Goal: Task Accomplishment & Management: Use online tool/utility

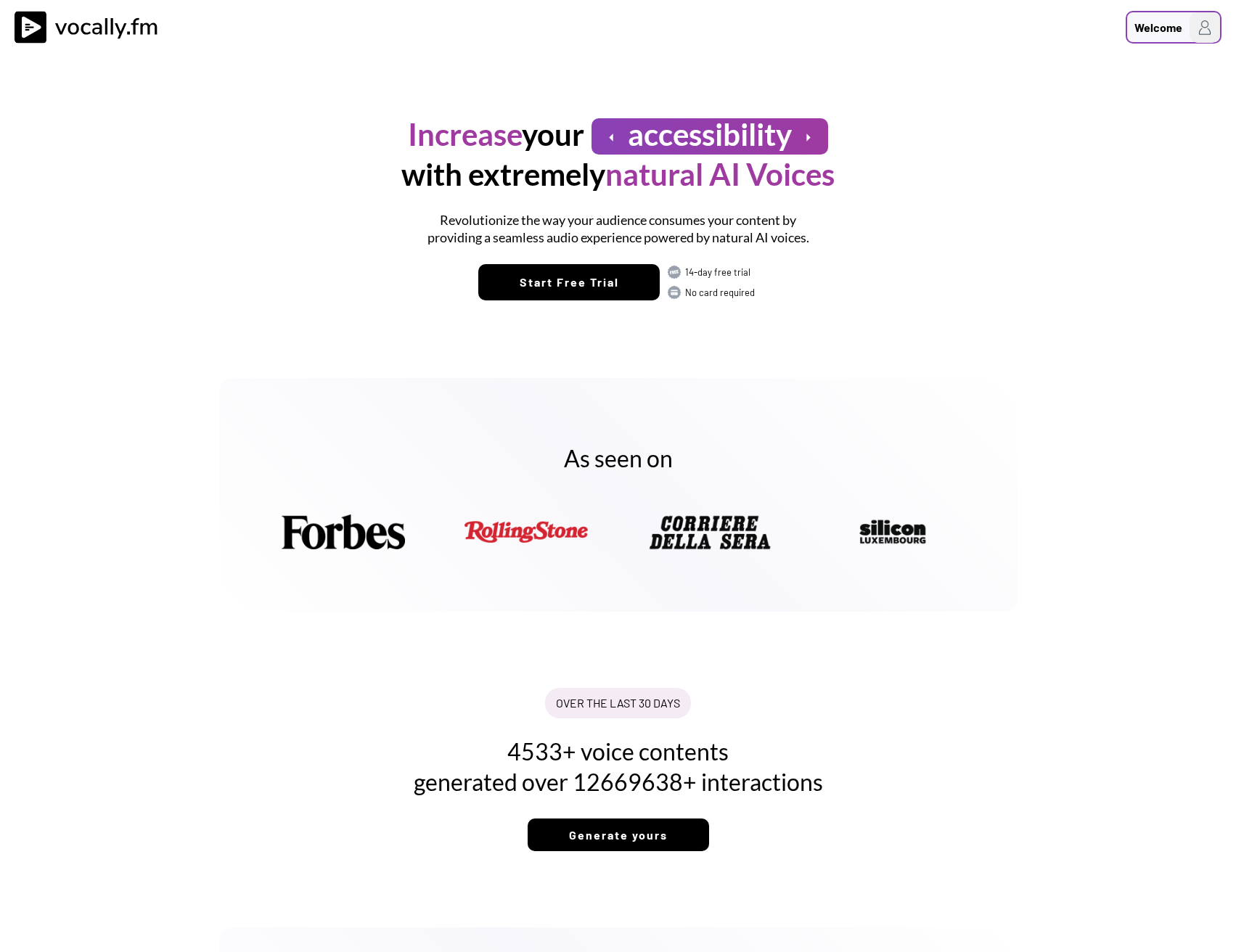
click at [1172, 21] on div "Welcome" at bounding box center [1158, 27] width 48 height 17
click at [1045, 83] on h3 "Login/Signup" at bounding box center [1112, 77] width 203 height 17
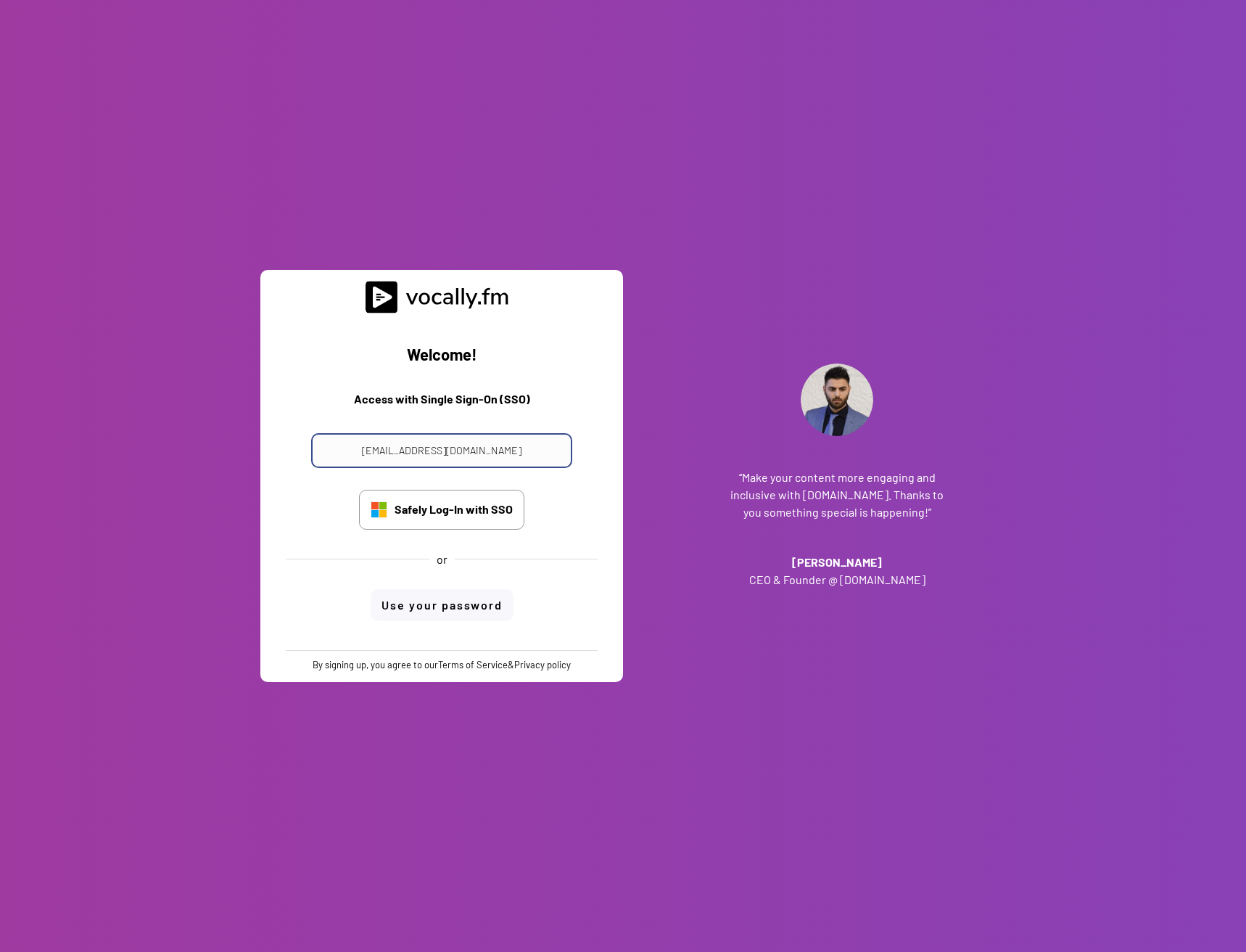
click at [458, 450] on input "progetto_enicom_2023@eni.com" at bounding box center [442, 450] width 261 height 35
type input "alessandro.boreggio@external.eni.com"
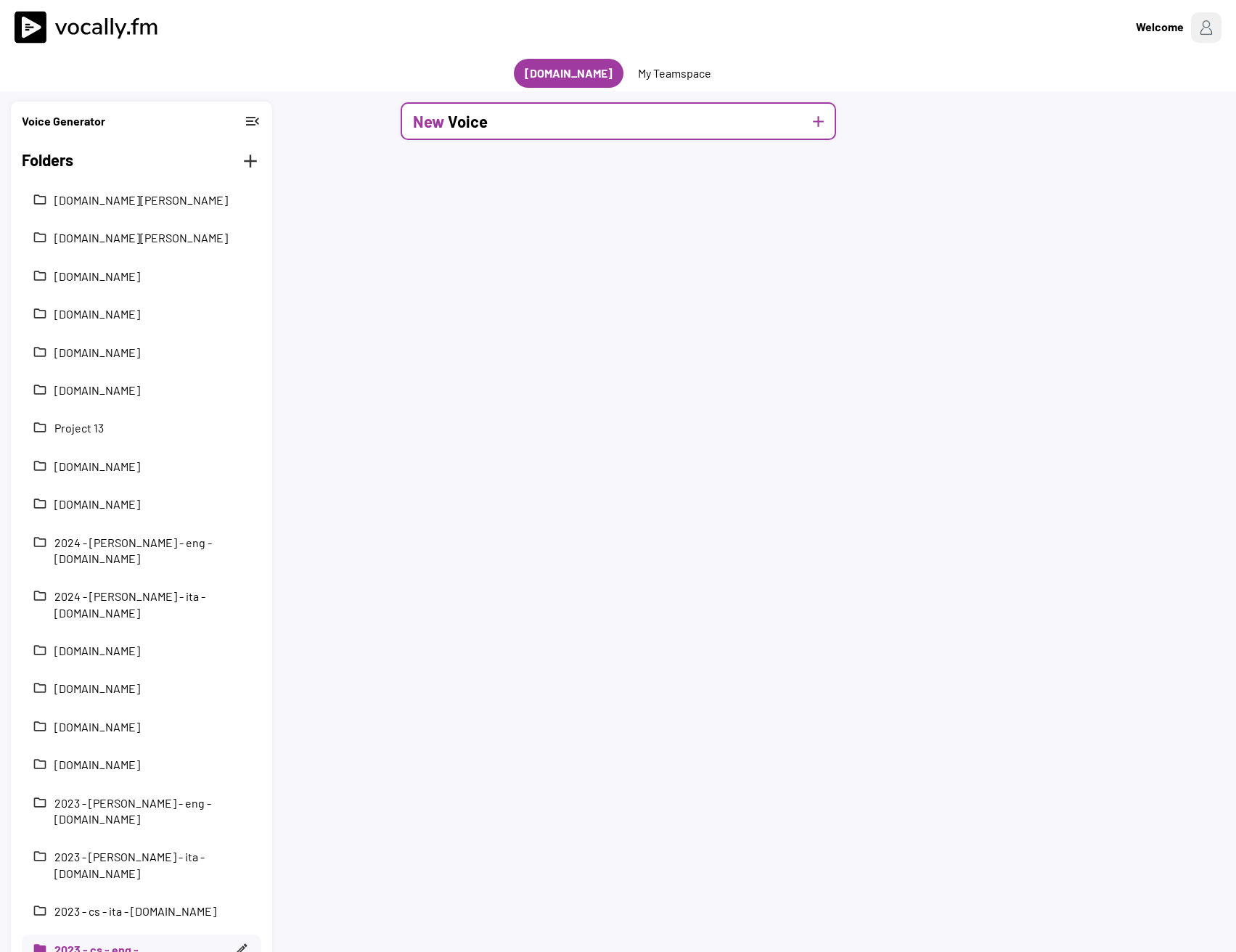
click at [525, 131] on div "New Voice add" at bounding box center [618, 121] width 435 height 38
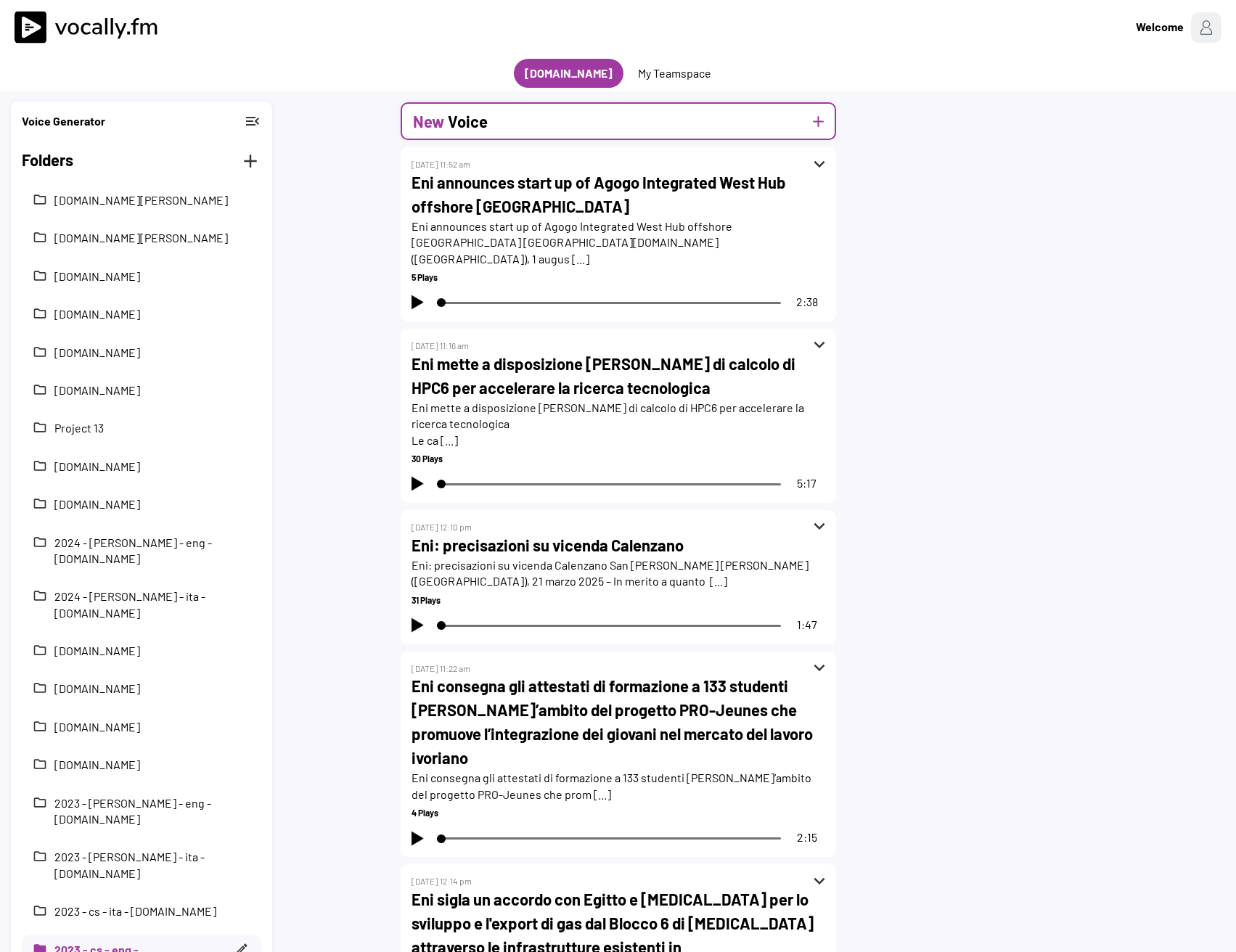
click at [825, 118] on button "add" at bounding box center [818, 122] width 18 height 18
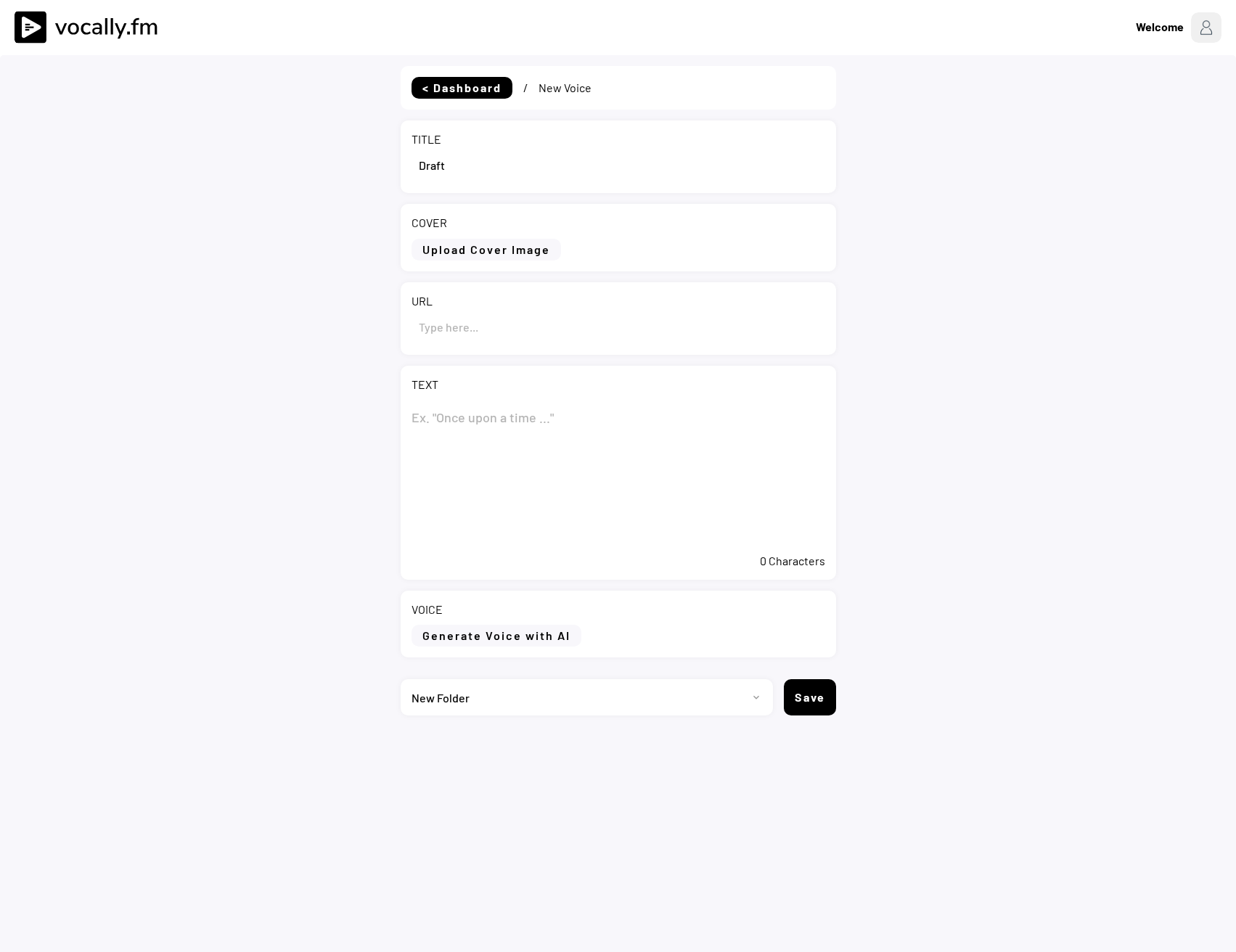
select select ""PLACEHOLDER_1427118222253""
drag, startPoint x: 483, startPoint y: 179, endPoint x: 353, endPoint y: 175, distance: 130.1
click at [351, 173] on div "< Dashboard / New Voice TITLE COVER Upload Cover Image Clear Cover URL TEXT 0 C…" at bounding box center [618, 530] width 1236 height 952
paste input "Eni: informativa sull’acquisto di azioni proprie nel periodo compreso tra il 4 …"
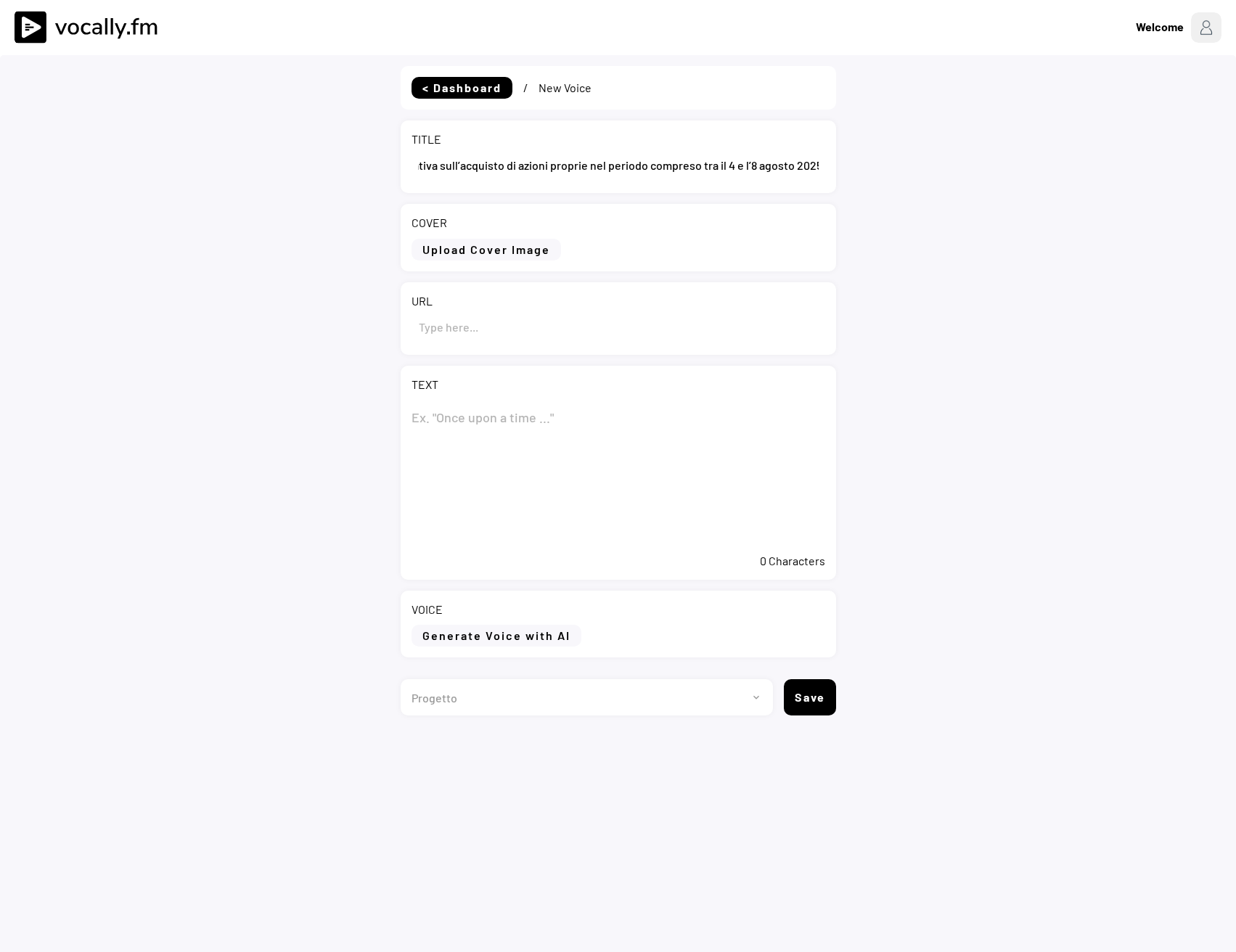
type input "Eni: informativa sull’acquisto di azioni proprie nel periodo compreso tra il 4 …"
click at [468, 413] on textarea at bounding box center [618, 473] width 414 height 145
paste textarea "Eni: informativa sull’acquisto di azioni proprie nel periodo compreso tra il 4 …"
type textarea "Eni: informativa sull’acquisto di azioni proprie nel periodo compreso tra il 4 …"
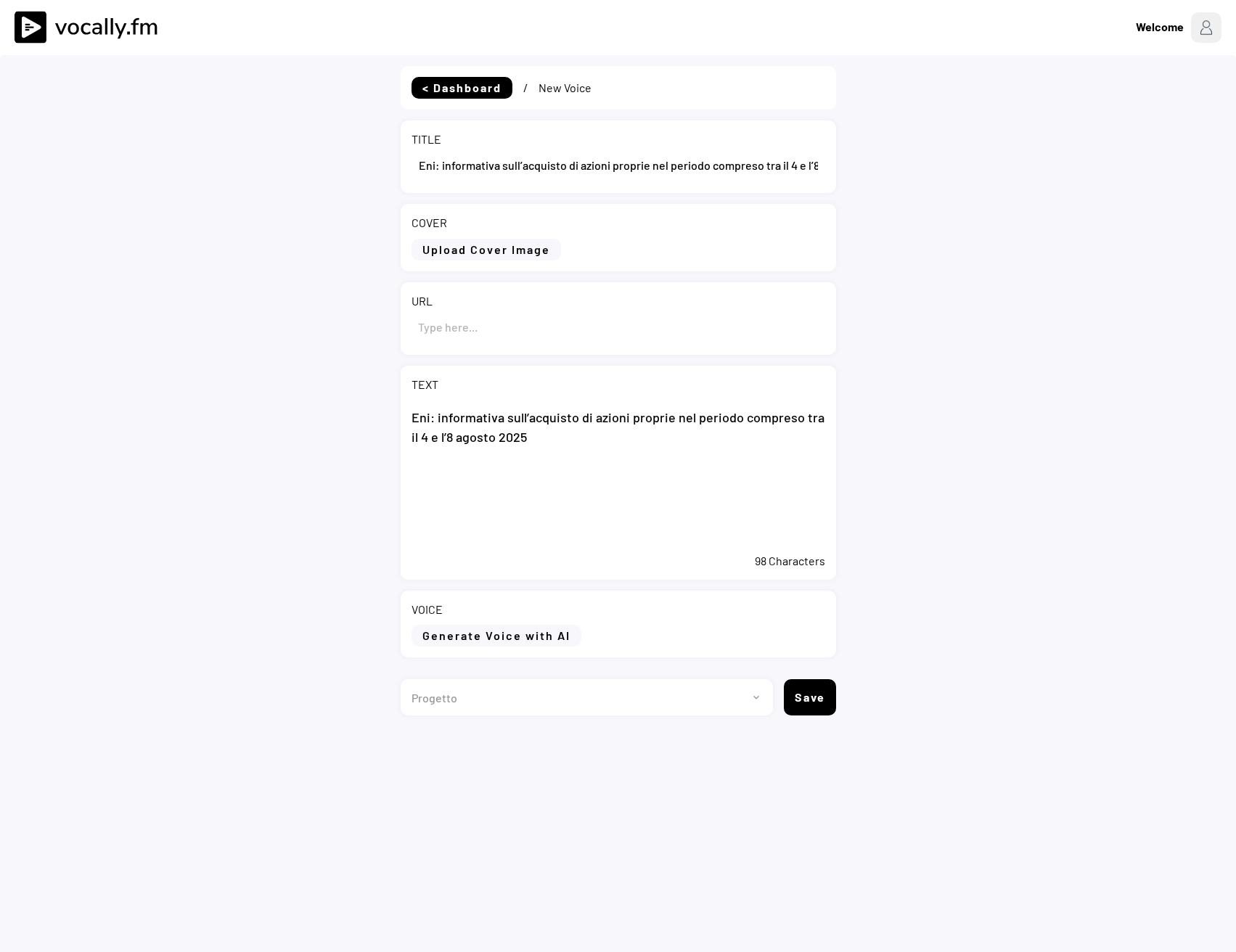
click at [534, 338] on input "input" at bounding box center [618, 326] width 414 height 35
paste input "[URL][DOMAIN_NAME]"
type input "[URL][DOMAIN_NAME]"
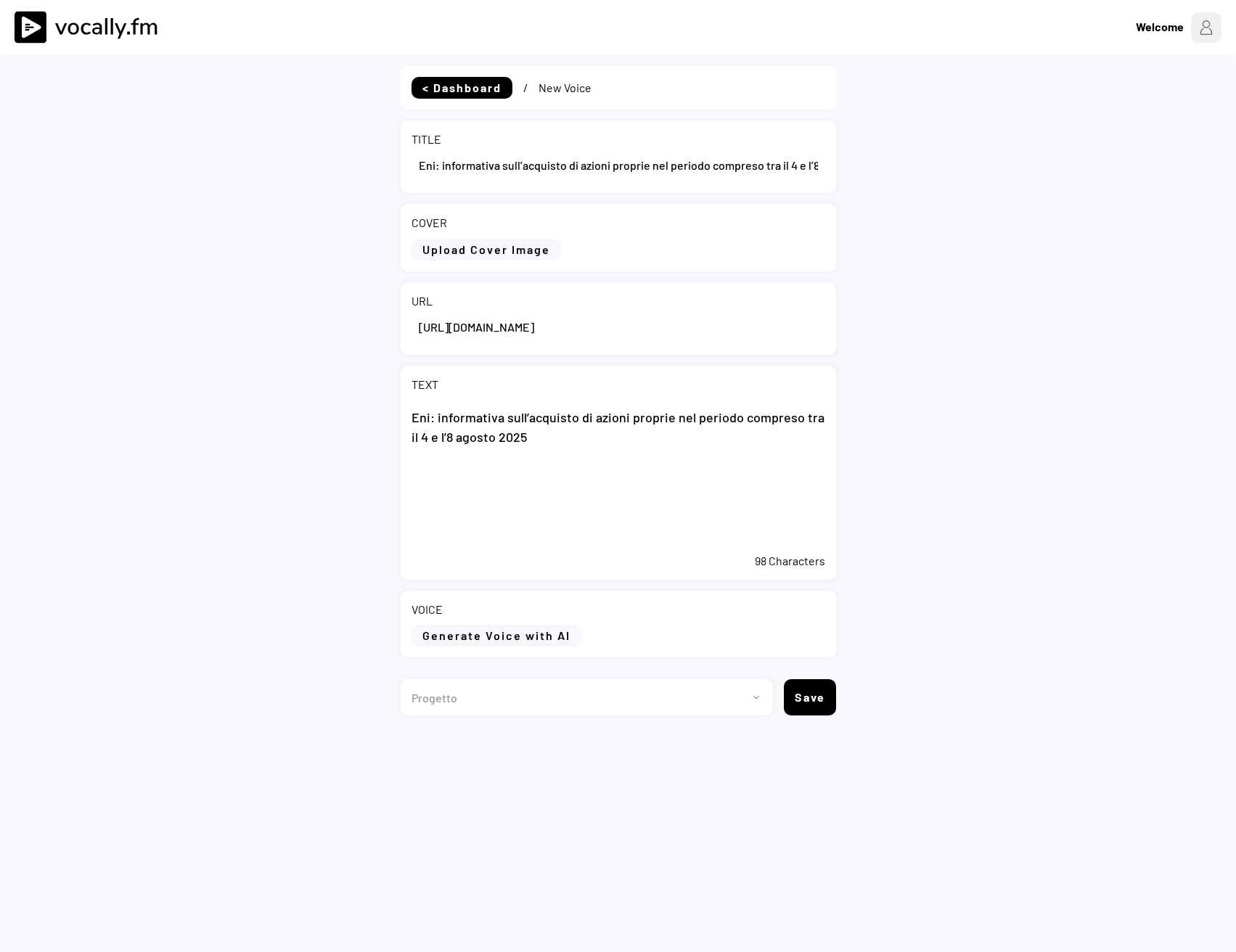
click at [604, 516] on textarea "Eni: informativa sull’acquisto di azioni proprie nel periodo compreso tra il 4 …" at bounding box center [618, 473] width 414 height 145
paste textarea "San Donato Milanese (MI), 13 agosto 2025 – Eni ha acquistato nel periodo compre…"
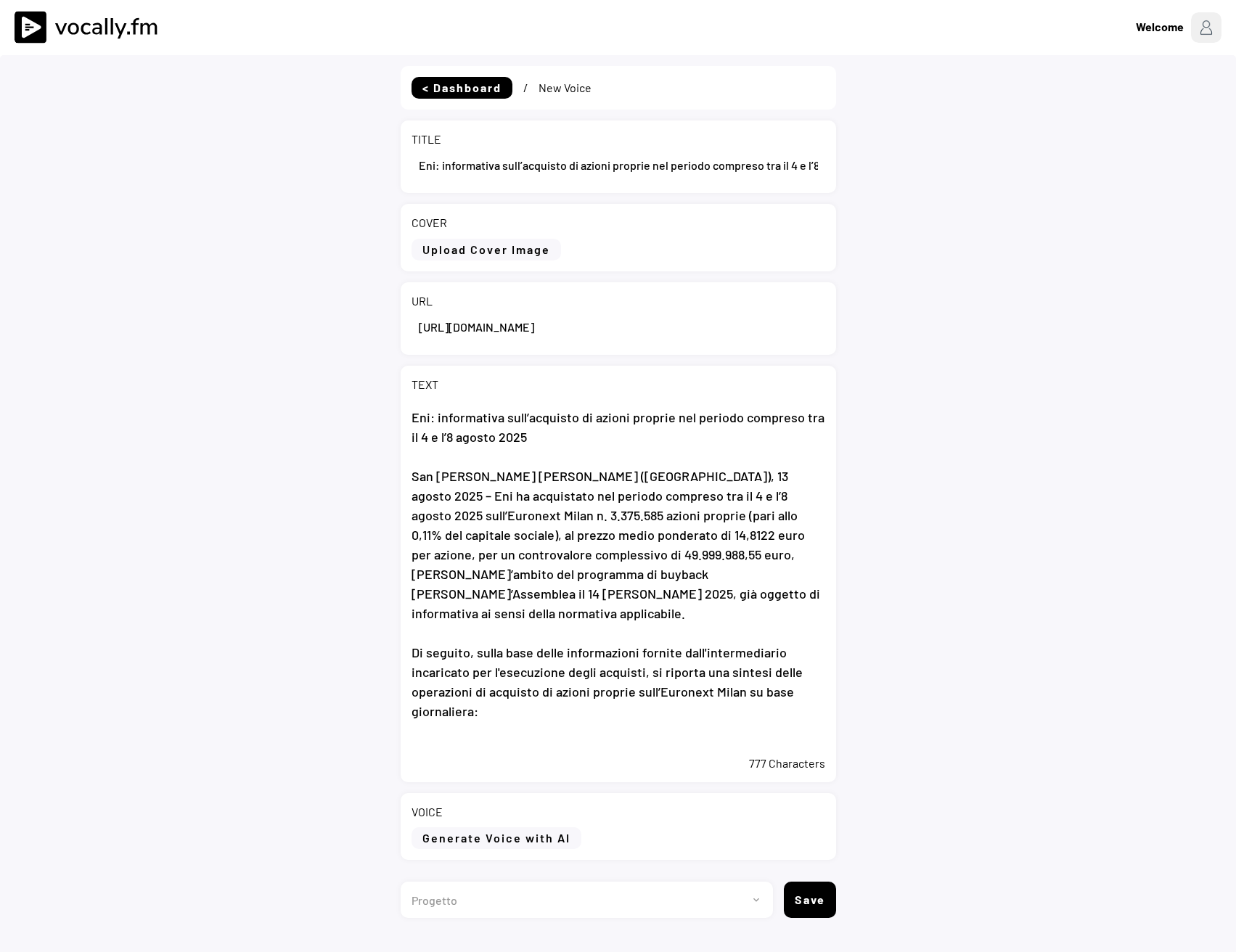
click at [528, 745] on textarea "Eni: informativa sull’acquisto di azioni proprie nel periodo compreso tra il 4 …" at bounding box center [618, 574] width 414 height 347
paste textarea "A partire dall’avvio il 20 maggio 2025 del programma di buyback, Eni ha acquist…"
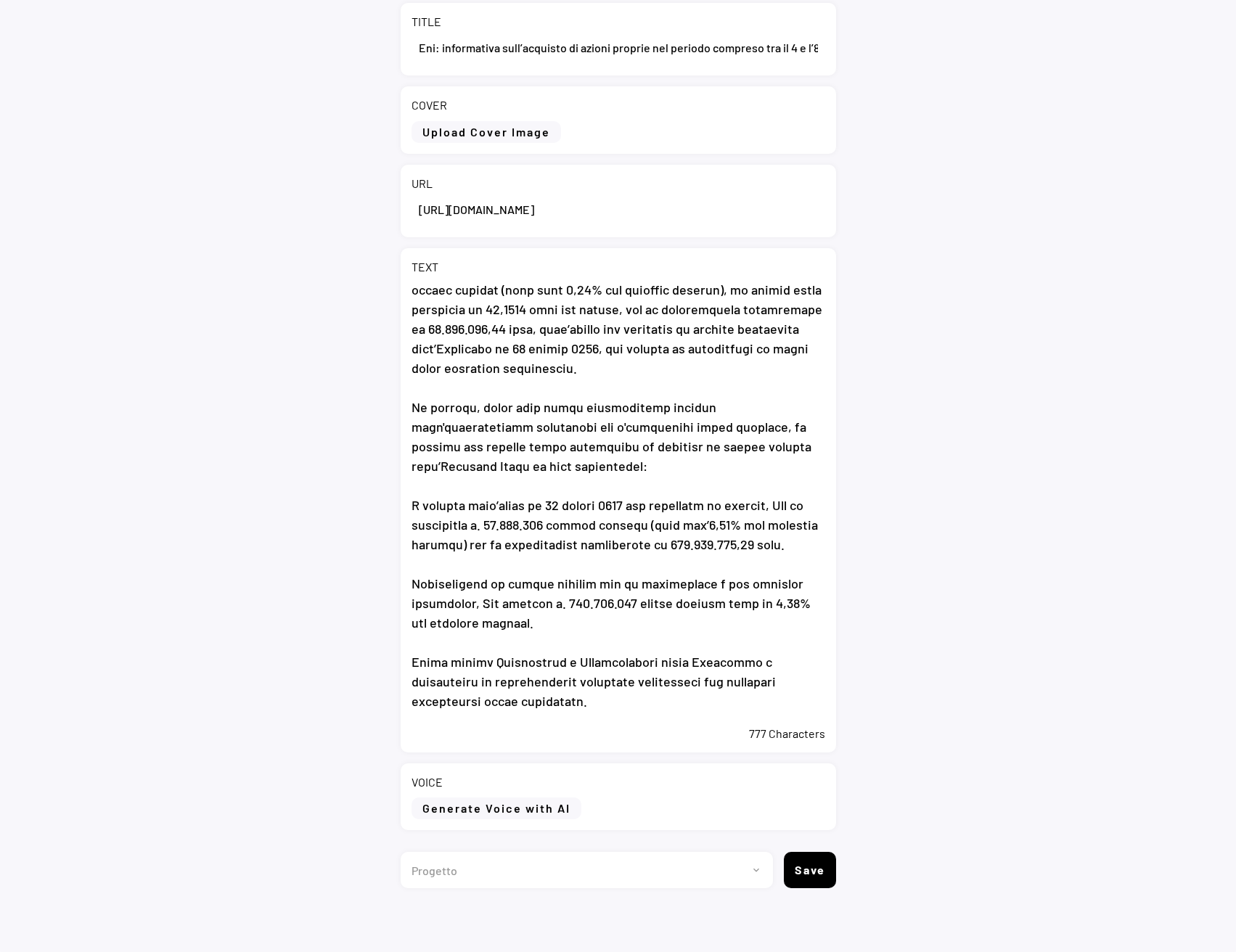
scroll to position [120, 0]
type textarea "Eni: informativa sull’acquisto di azioni proprie nel periodo compreso tra il 4 …"
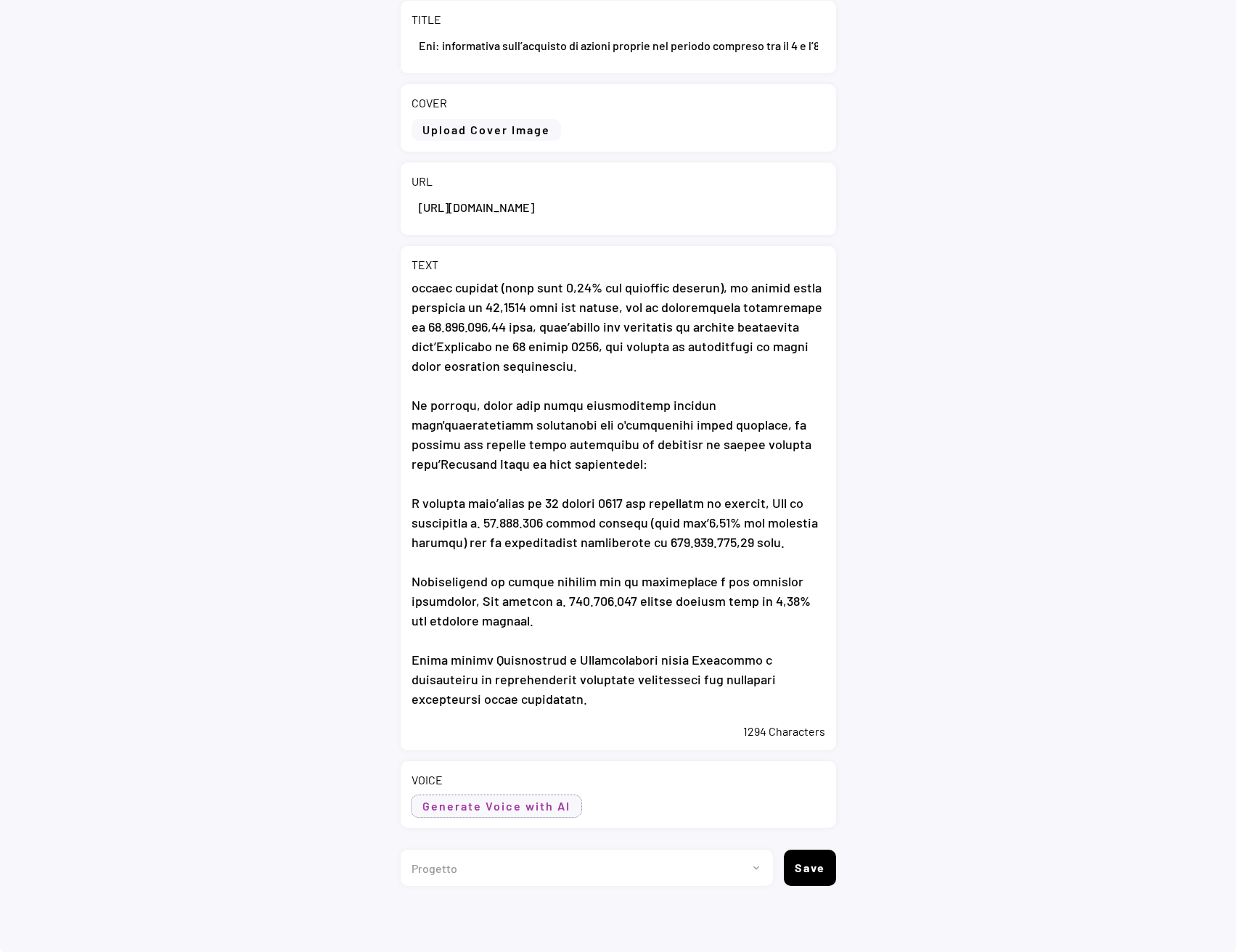
click at [522, 808] on button "Generate Voice with AI" at bounding box center [496, 806] width 170 height 22
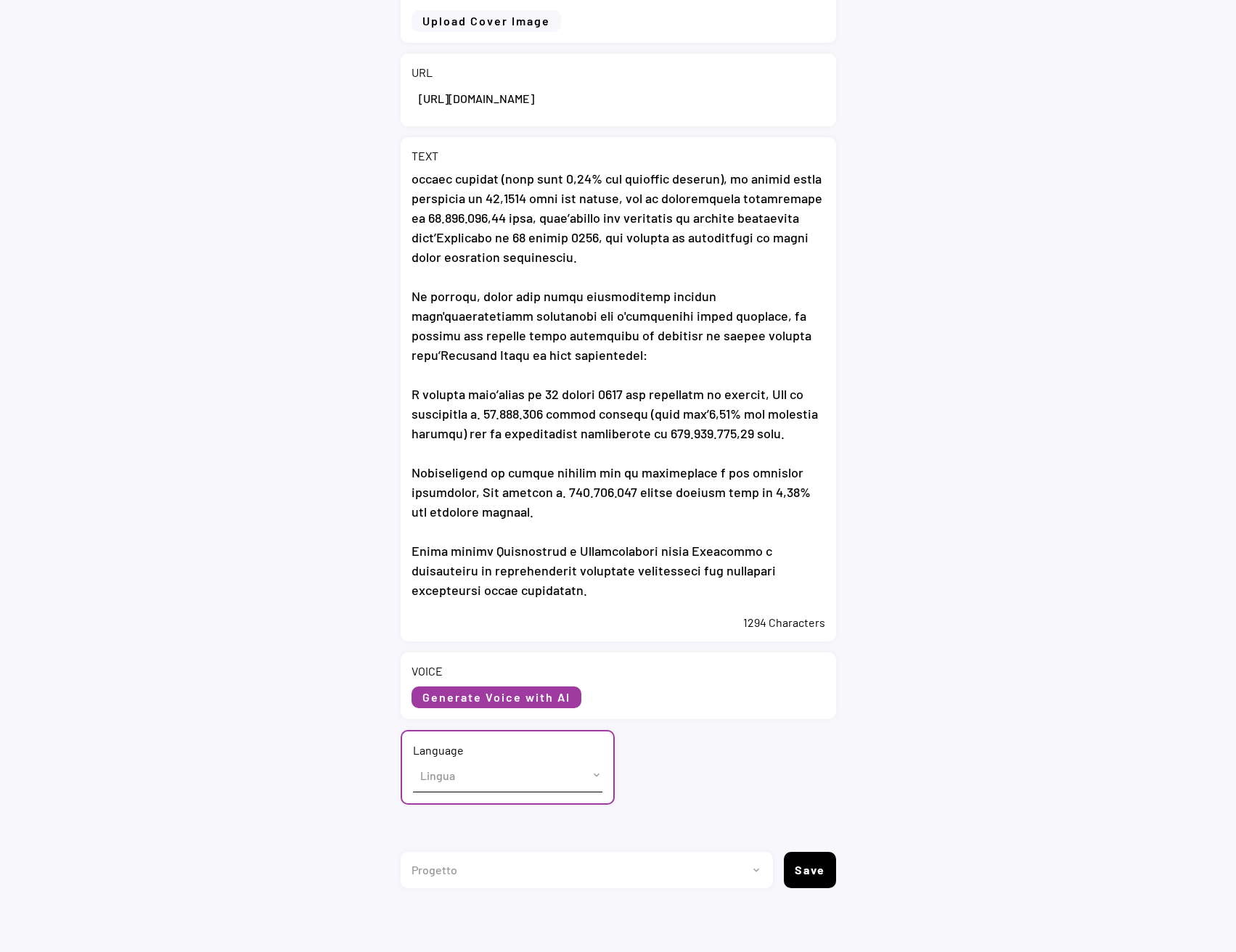
scroll to position [230, 0]
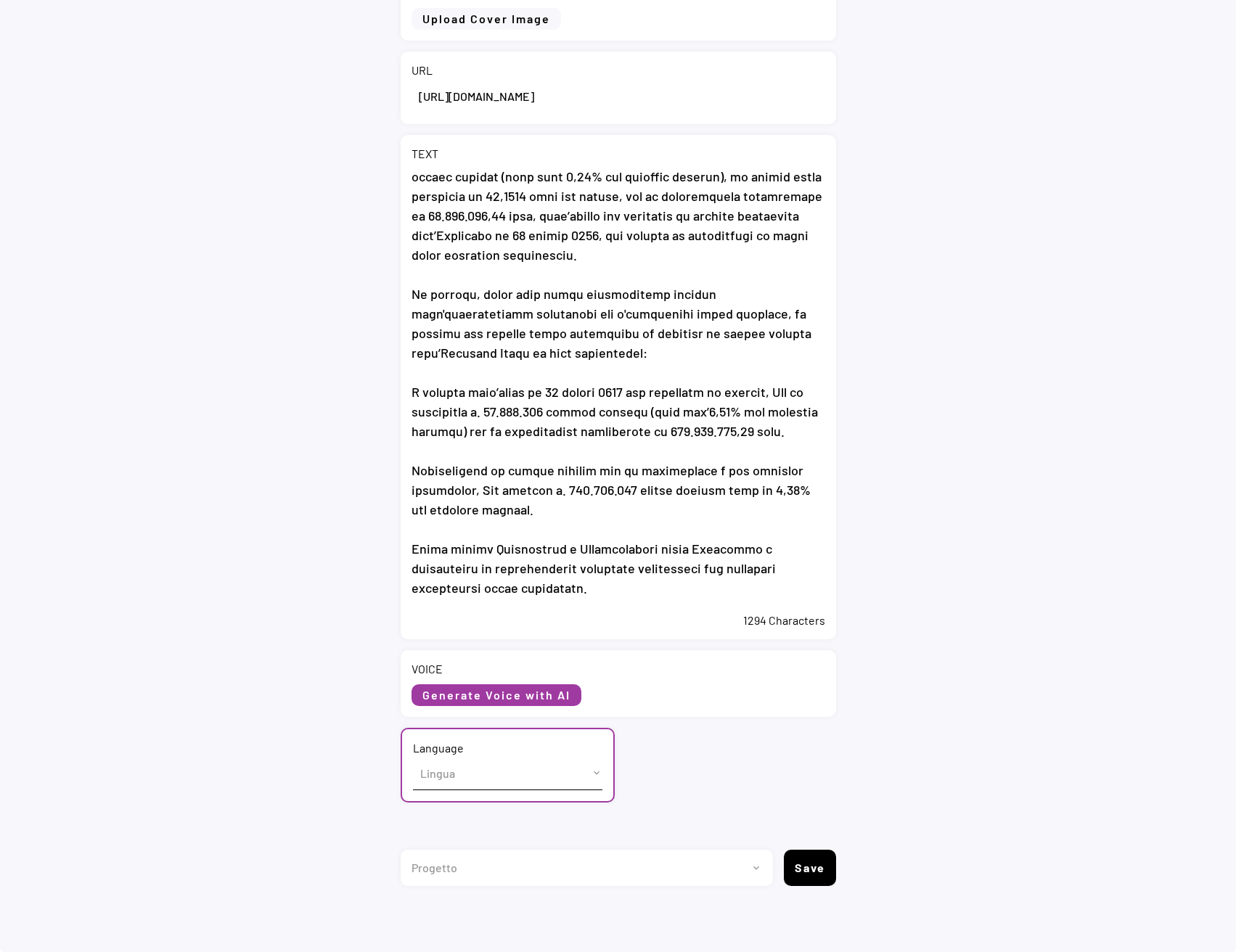
click at [438, 780] on select "Lingua English (US) French (France) Italian (Italy)" at bounding box center [507, 773] width 189 height 33
select select ""Italian (Italy)""
click at [413, 757] on select "Lingua English (US) French (France) Italian (Italy)" at bounding box center [507, 773] width 189 height 33
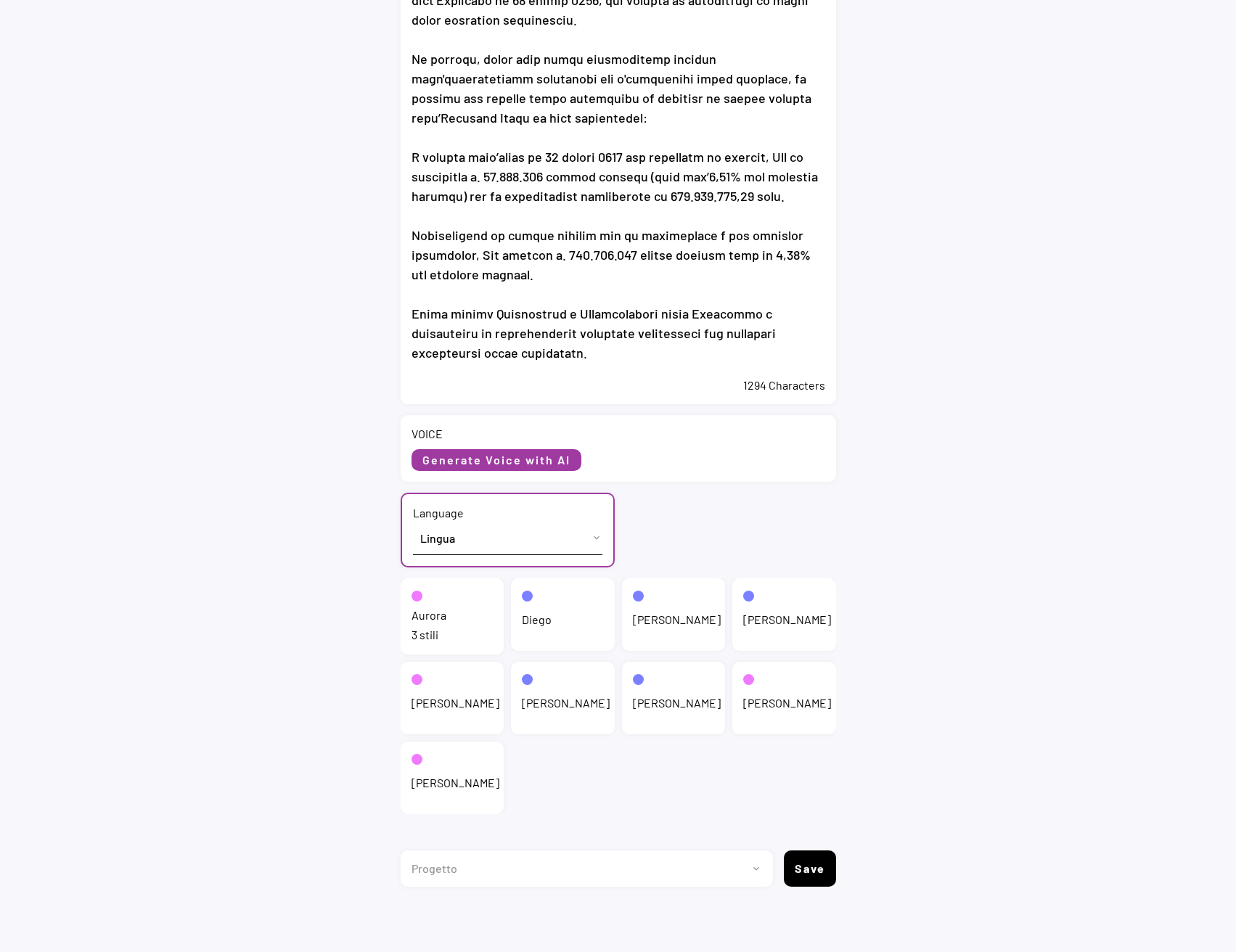
scroll to position [467, 0]
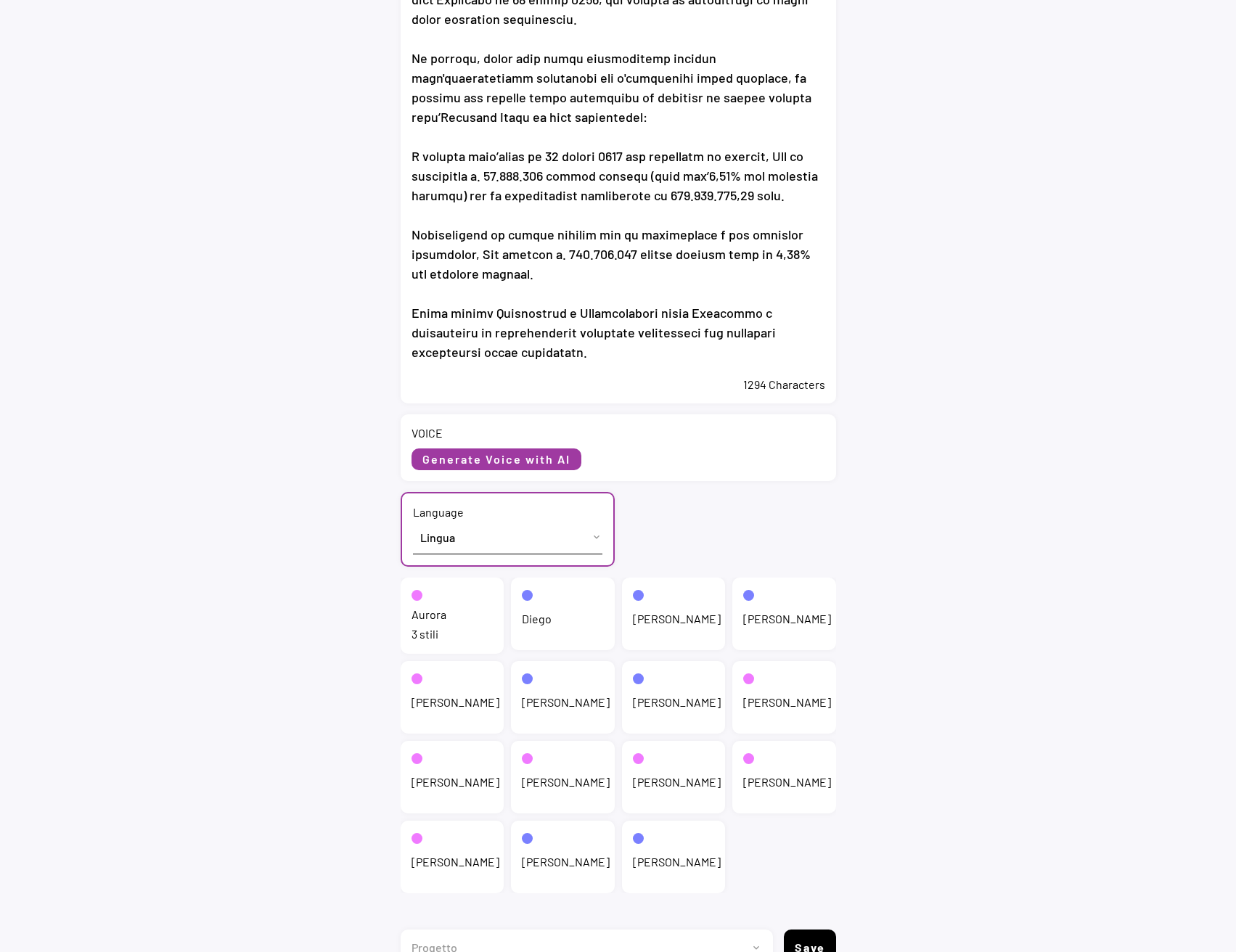
click at [430, 606] on div "Aurora" at bounding box center [429, 614] width 35 height 16
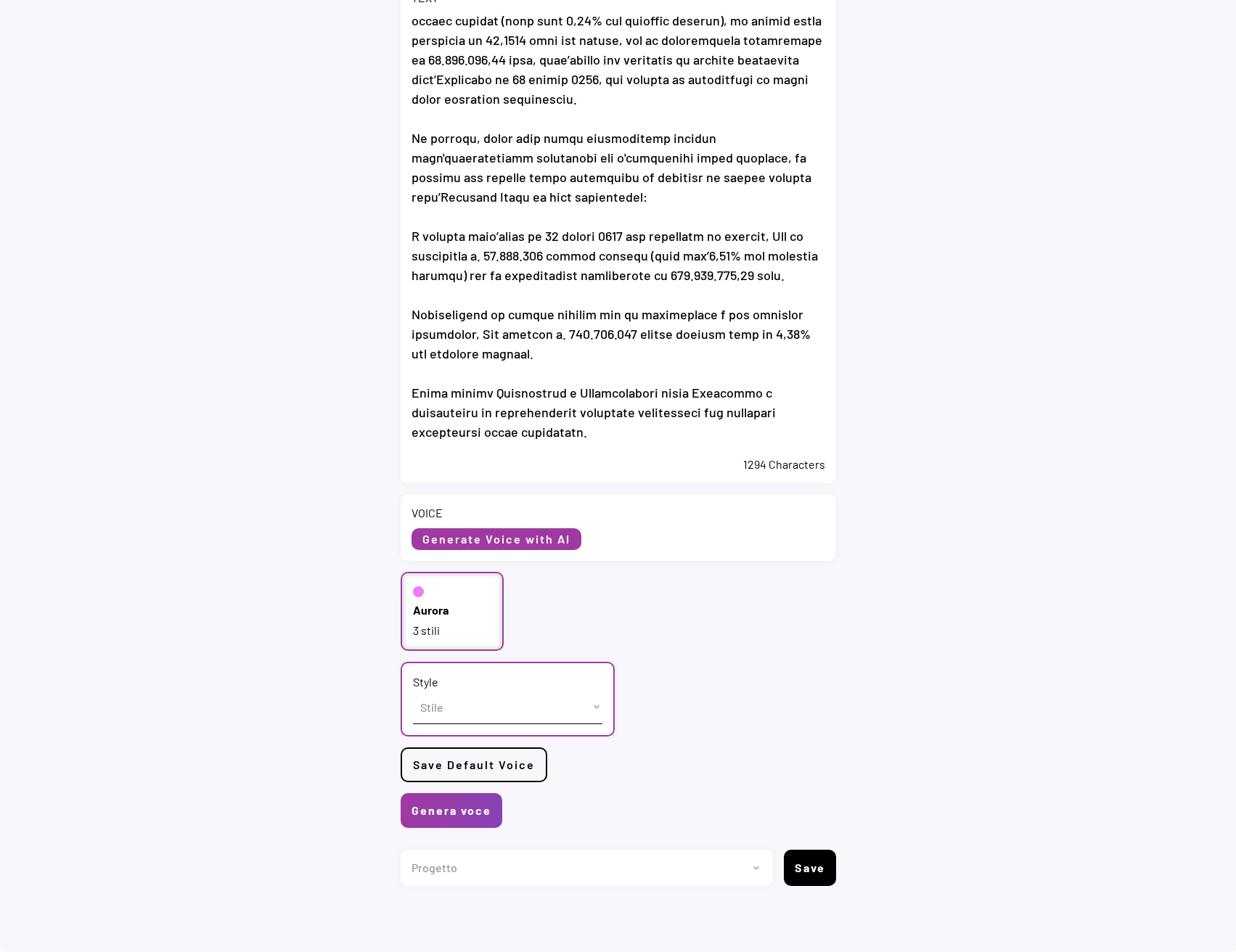
scroll to position [386, 0]
click at [470, 710] on select "Stile cheerful chat Default" at bounding box center [507, 707] width 189 height 33
select select ""chat""
click at [413, 691] on select "Stile cheerful chat Default" at bounding box center [507, 707] width 189 height 33
click at [419, 812] on button "Genera voce" at bounding box center [451, 810] width 101 height 35
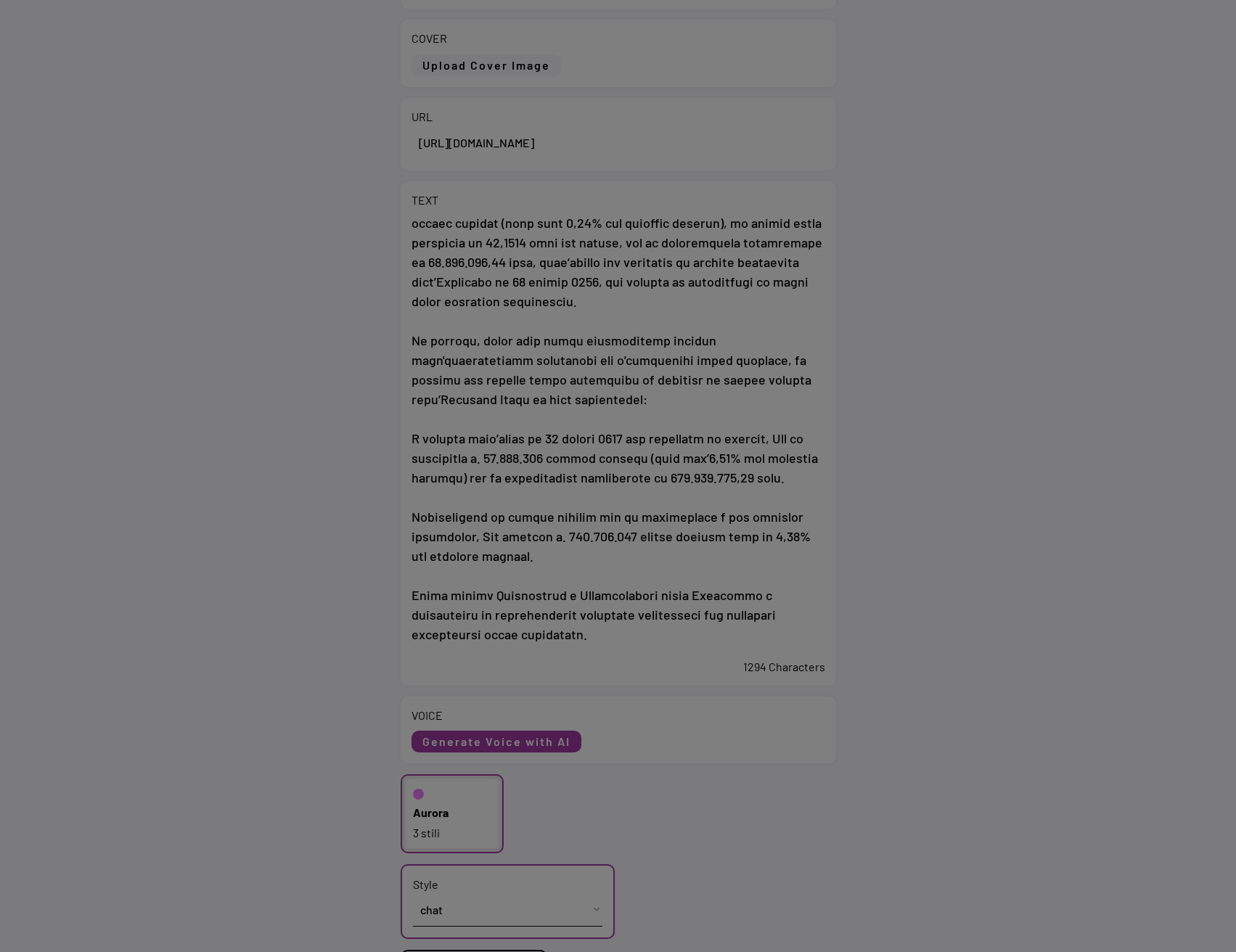
scroll to position [0, 0]
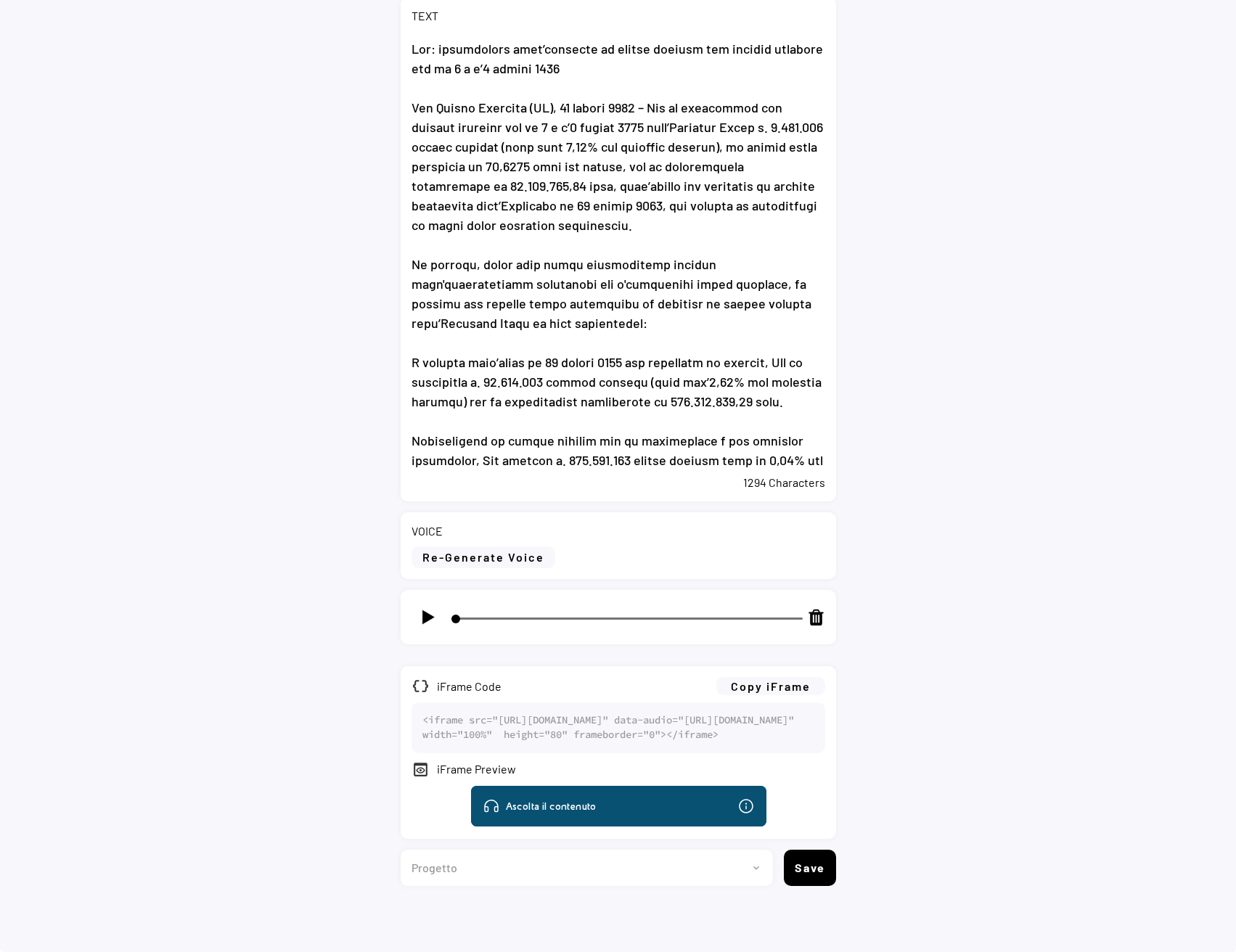
scroll to position [425, 0]
click at [431, 608] on img at bounding box center [428, 617] width 18 height 18
click at [424, 608] on img at bounding box center [428, 617] width 18 height 18
type input "6"
click at [780, 677] on button "Copy iFrame" at bounding box center [770, 686] width 109 height 18
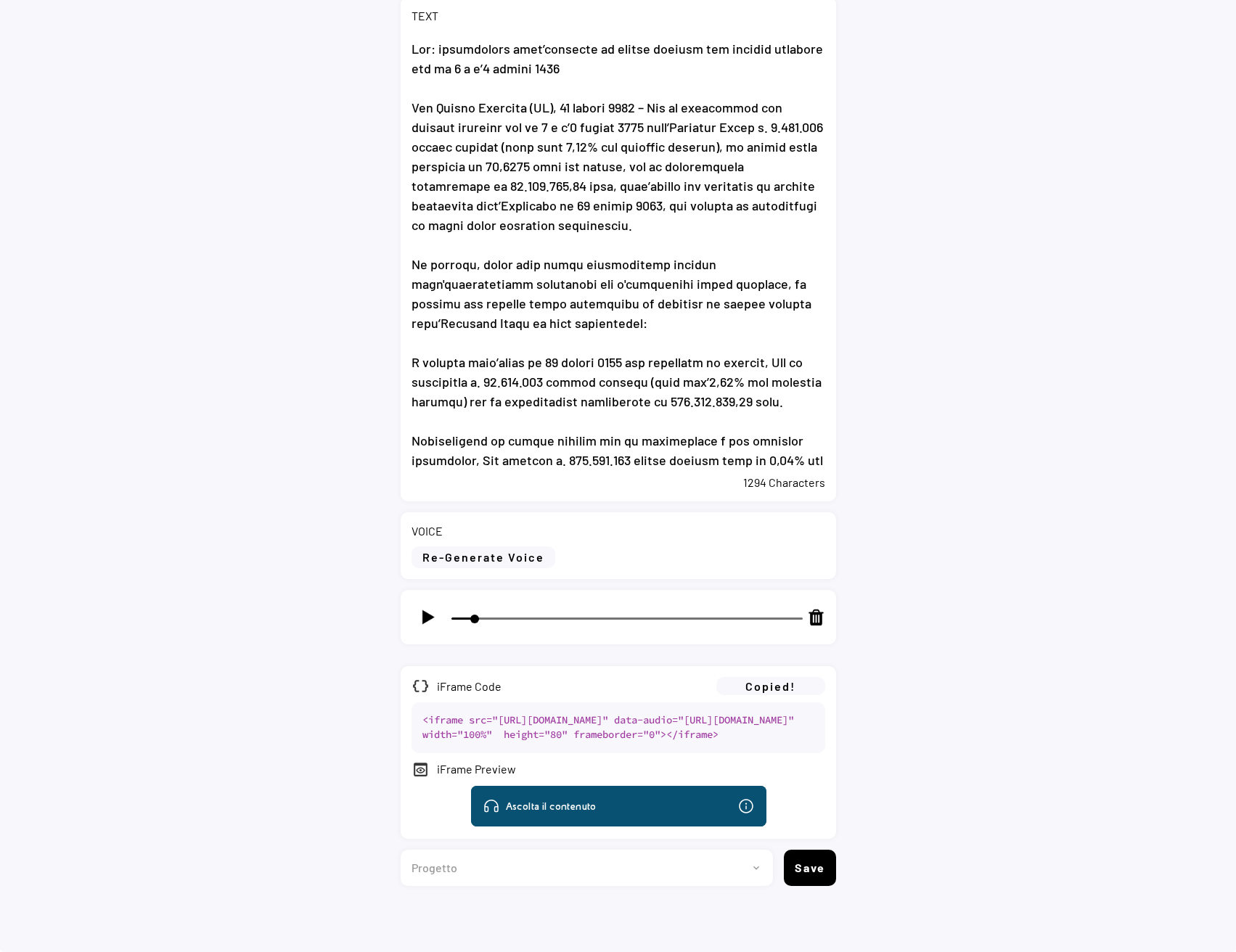
click at [582, 864] on select "Progetto 2023 - cs - eng - [DOMAIN_NAME] 2023 - cs - ita - [DOMAIN_NAME] 2023 -…" at bounding box center [582, 867] width 362 height 36
select select ""1348695171700984260__LOOKUP__1735904233799x559431839768379400""
click at [401, 849] on select "Progetto 2023 - cs - eng - [DOMAIN_NAME] 2023 - cs - ita - [DOMAIN_NAME] 2023 -…" at bounding box center [582, 867] width 362 height 36
click at [783, 677] on button "Copy iFrame" at bounding box center [770, 686] width 109 height 18
click at [816, 872] on button "Save" at bounding box center [810, 867] width 53 height 36
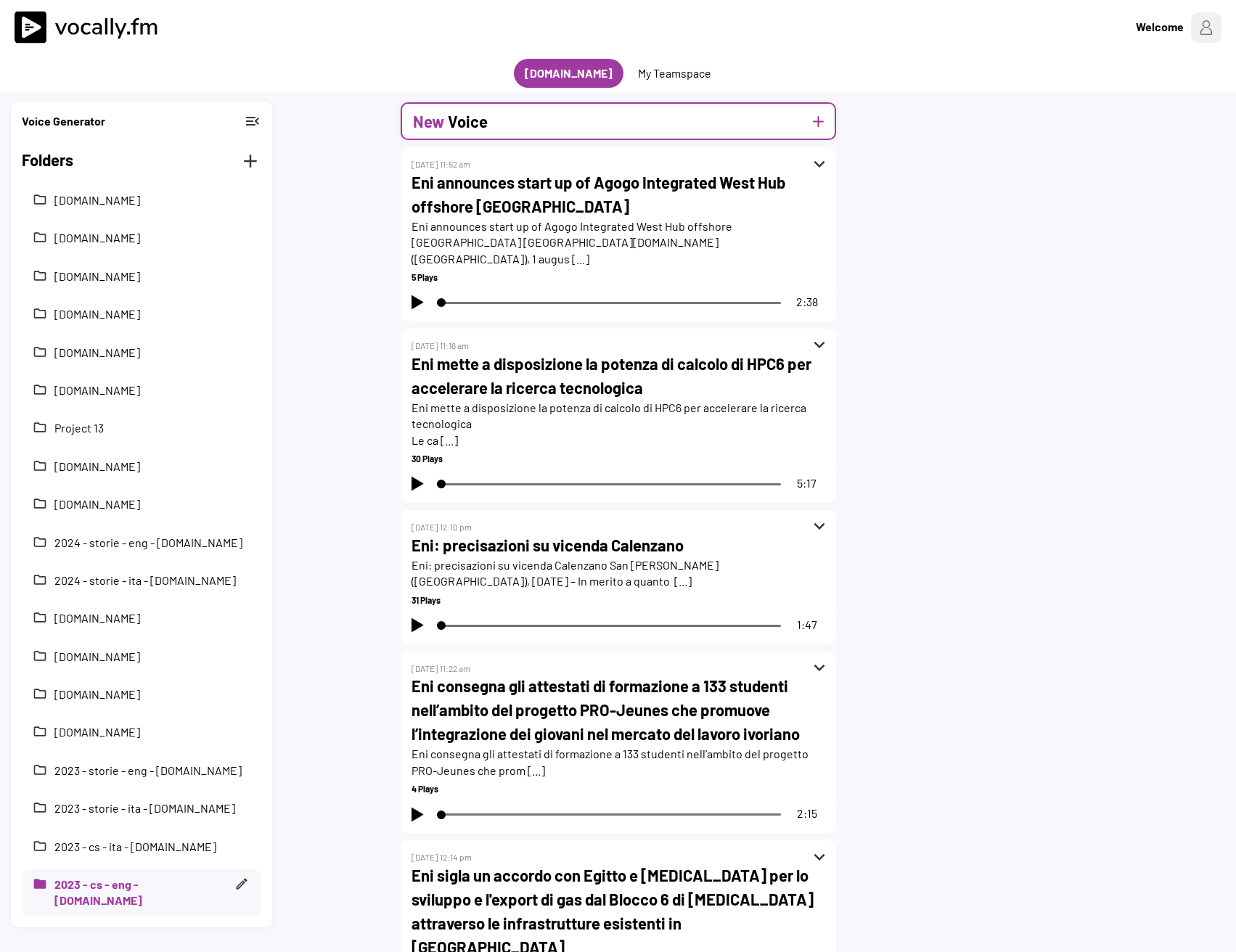
click at [477, 120] on h2 "Voice" at bounding box center [468, 122] width 40 height 24
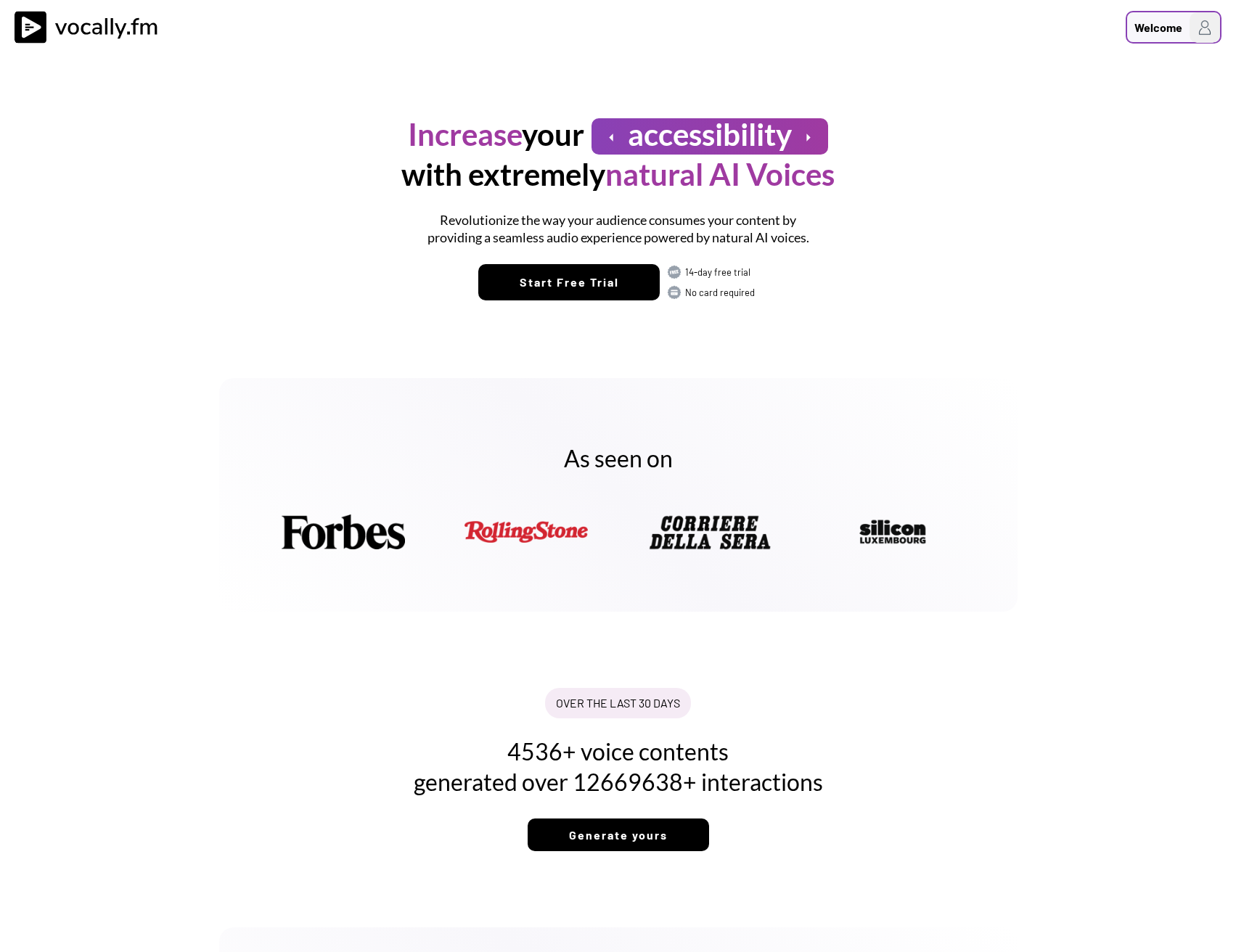
click at [1164, 38] on div "Welcome" at bounding box center [1174, 28] width 96 height 33
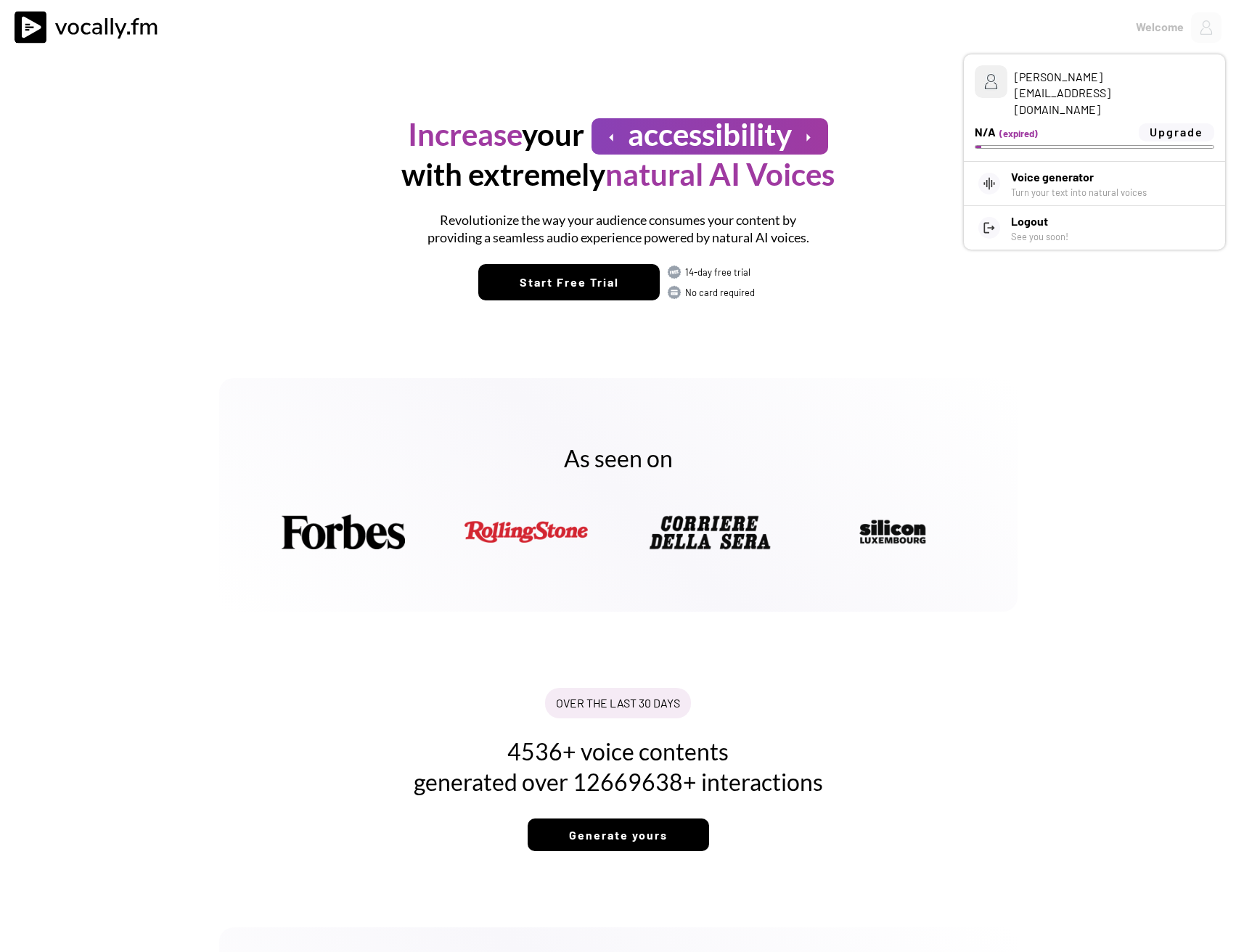
click at [973, 401] on div "As seen on" at bounding box center [618, 494] width 798 height 233
click at [992, 360] on div "As seen on" at bounding box center [618, 494] width 1236 height 299
click at [870, 134] on div "Increase your arrow_left accessibility arrow_right with extremely natural AI Vo…" at bounding box center [618, 155] width 581 height 80
click at [898, 47] on div "Welcome" at bounding box center [618, 27] width 1236 height 55
click at [499, 88] on div "Increase your arrow_left accessibility arrow_right with extremely natural AI Vo…" at bounding box center [618, 200] width 798 height 290
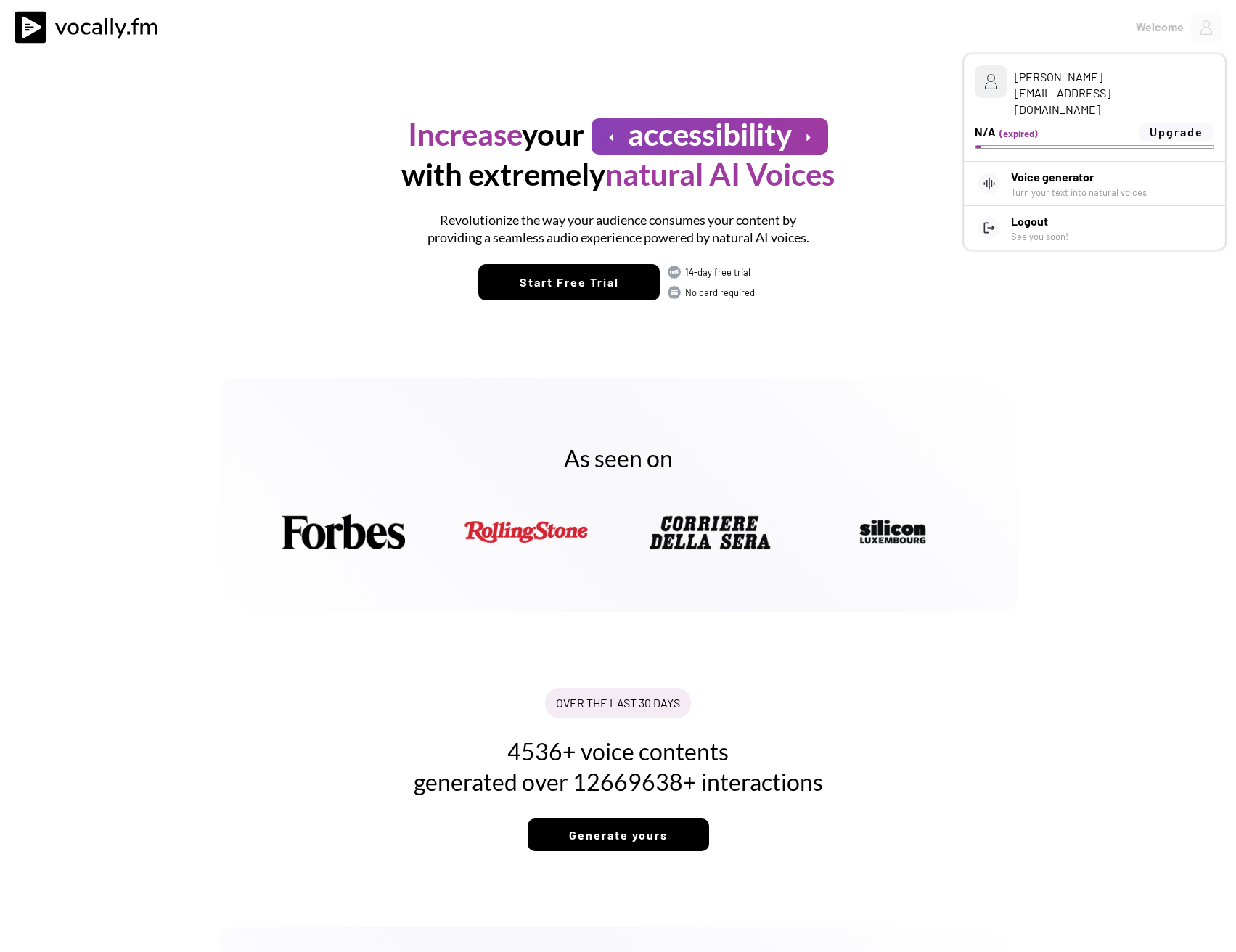
click at [906, 59] on div "Increase your arrow_left accessibility arrow_right with extremely natural AI Vo…" at bounding box center [618, 200] width 798 height 290
drag, startPoint x: 920, startPoint y: 50, endPoint x: 1008, endPoint y: 37, distance: 89.0
click at [923, 48] on div "Welcome" at bounding box center [618, 27] width 1236 height 55
click at [1197, 32] on img at bounding box center [1204, 27] width 31 height 31
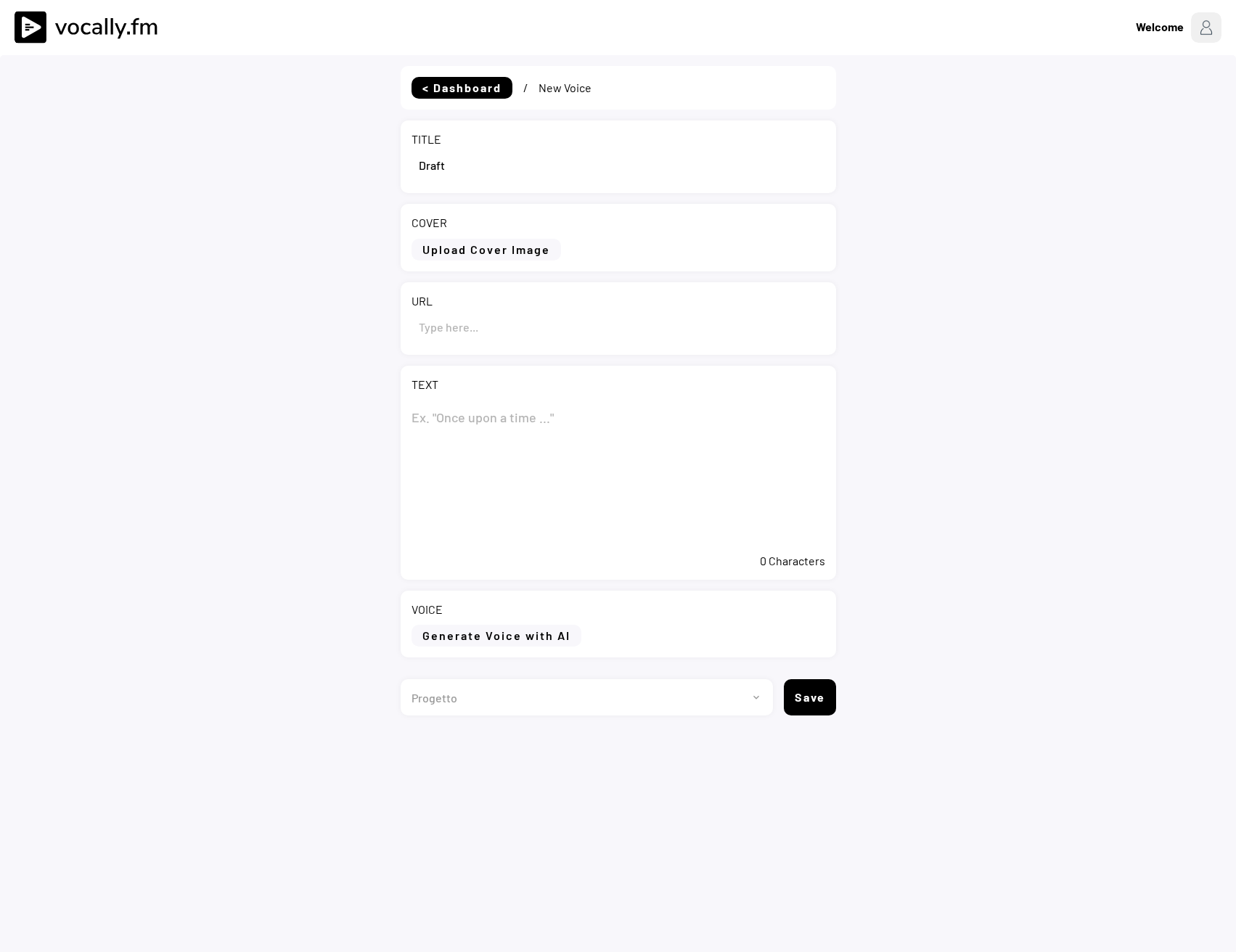
select select ""1348695171700984260__LOOKUP__1735904233799x559431839768379400""
drag, startPoint x: 489, startPoint y: 167, endPoint x: 400, endPoint y: 159, distance: 89.4
click at [401, 159] on div "TITLE" at bounding box center [618, 157] width 435 height 73
paste input "Eni: report on the purchase of treasury shares during the period from [DATE] to…"
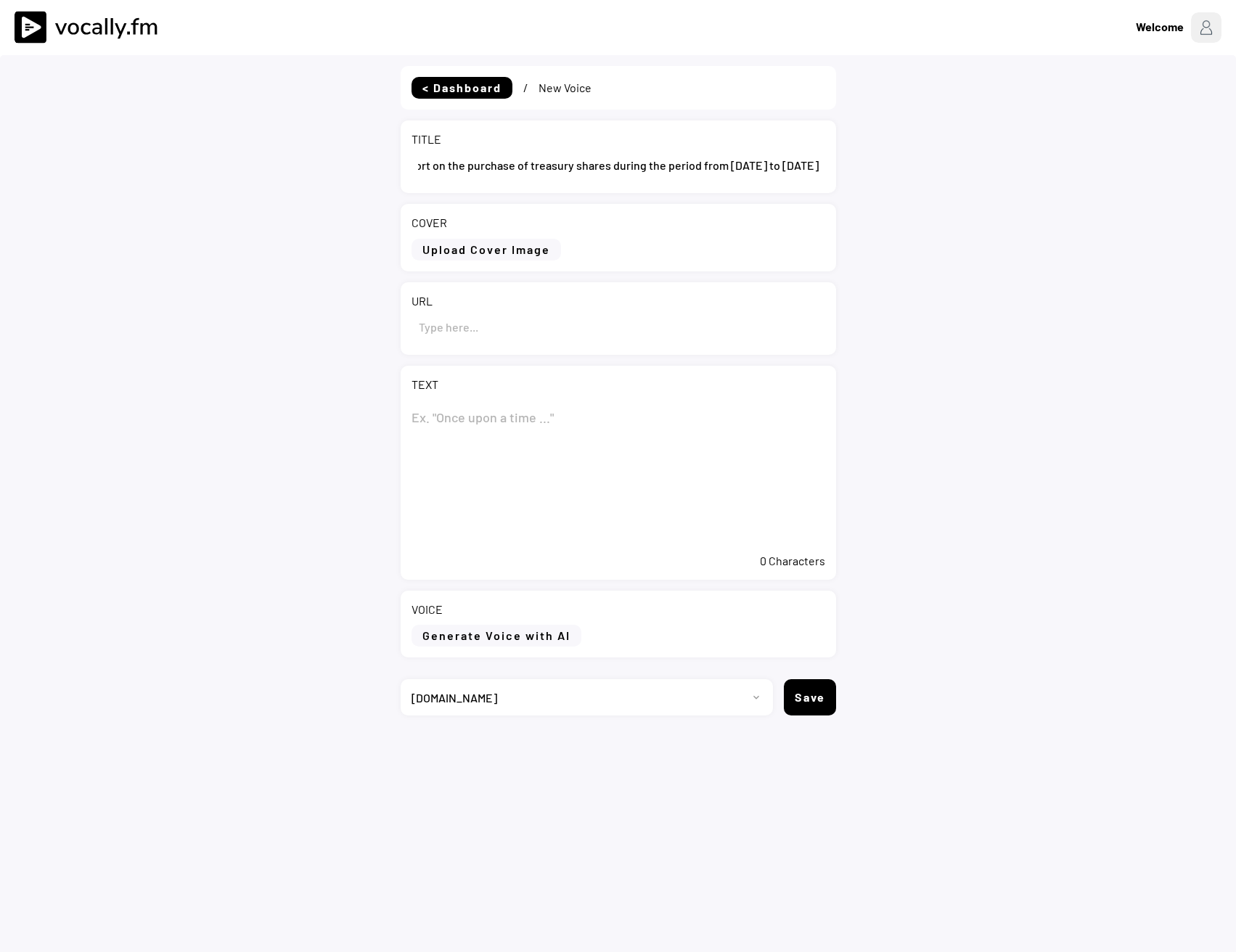
type input "Eni: report on the purchase of treasury shares during the period from [DATE] to…"
click at [471, 425] on textarea at bounding box center [618, 473] width 414 height 145
paste textarea "Eni: report on the purchase of treasury shares during the period from [DATE] to…"
click at [445, 471] on textarea "Eni: report on the purchase of treasury shares during the period from [DATE] to…" at bounding box center [618, 473] width 414 height 145
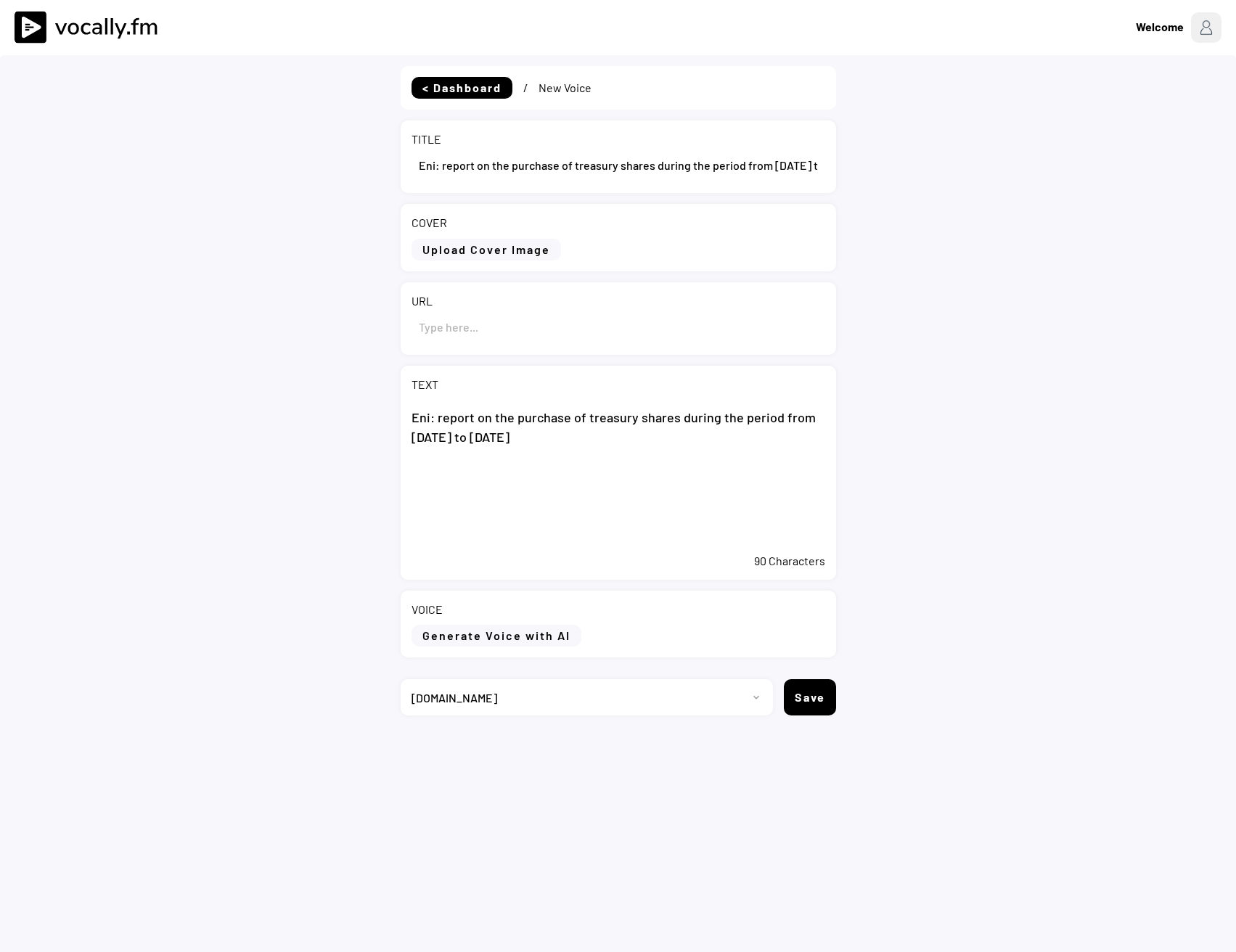
paste textarea "San [PERSON_NAME] [PERSON_NAME] ([GEOGRAPHIC_DATA]), [DATE] – During the period…"
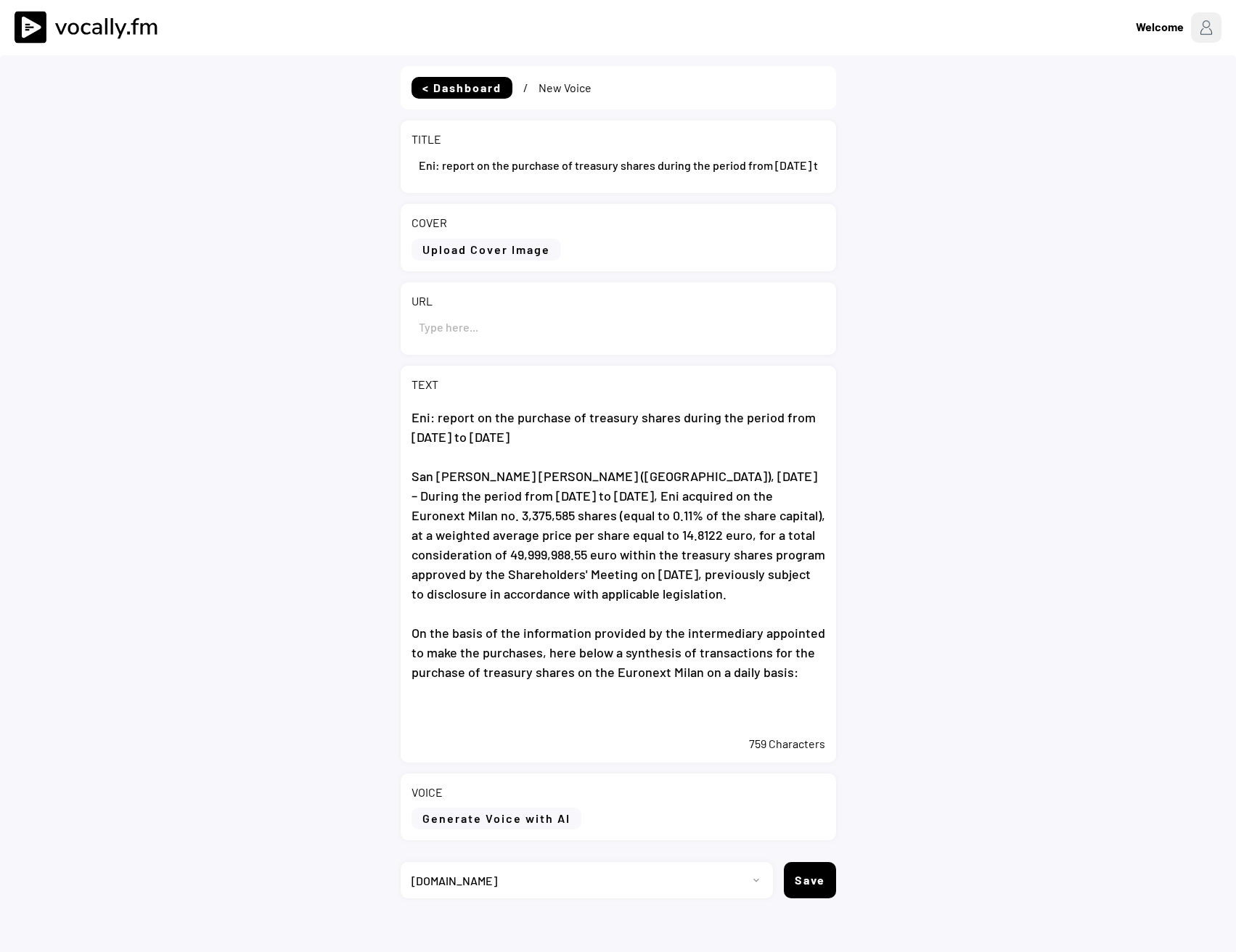
click at [505, 721] on textarea "Eni: report on the purchase of treasury shares during the period from [DATE] to…" at bounding box center [618, 564] width 414 height 328
paste textarea "From the start on [DATE] of the buyback program, Eni acquired no. 42,414,118 sh…"
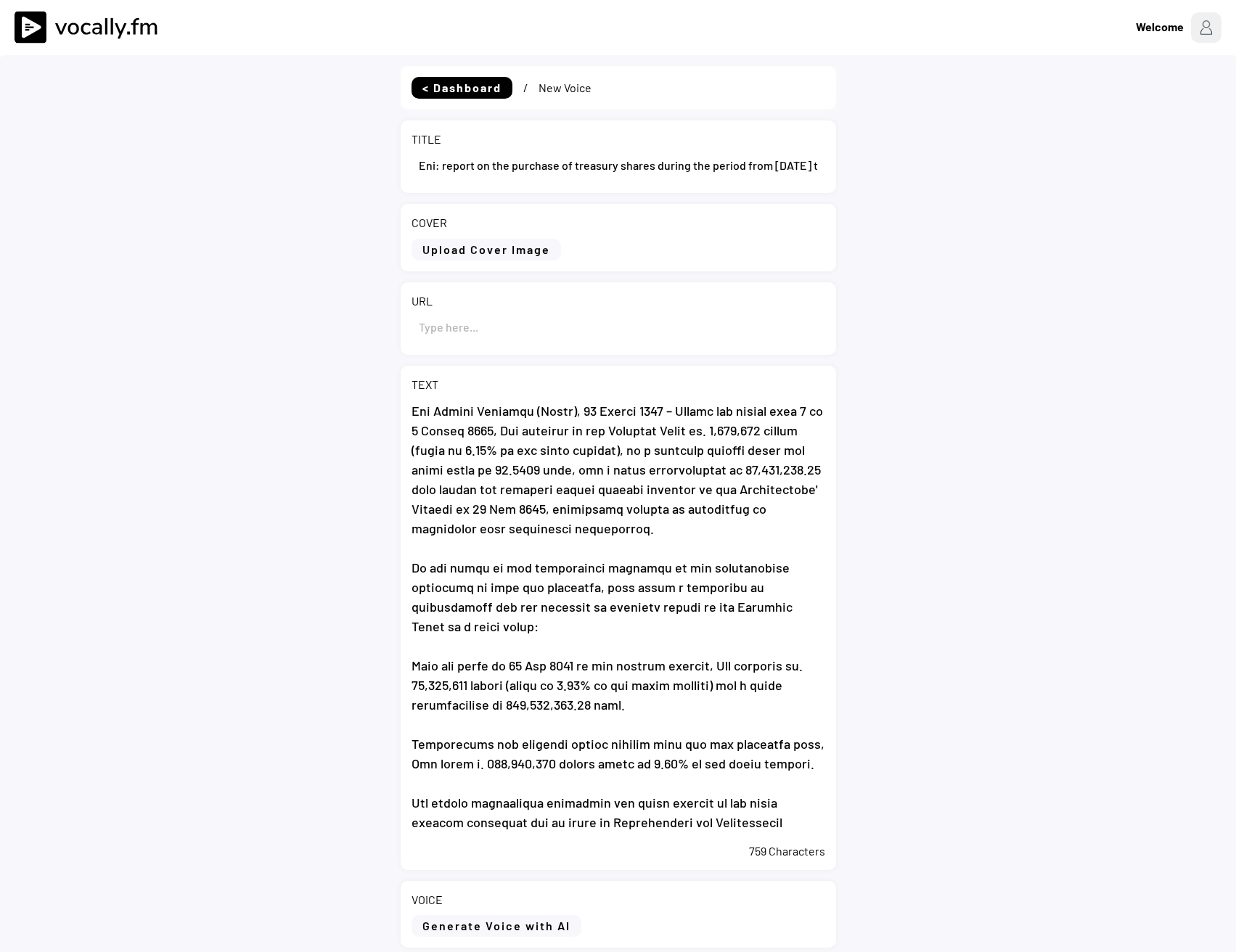
scroll to position [69, 0]
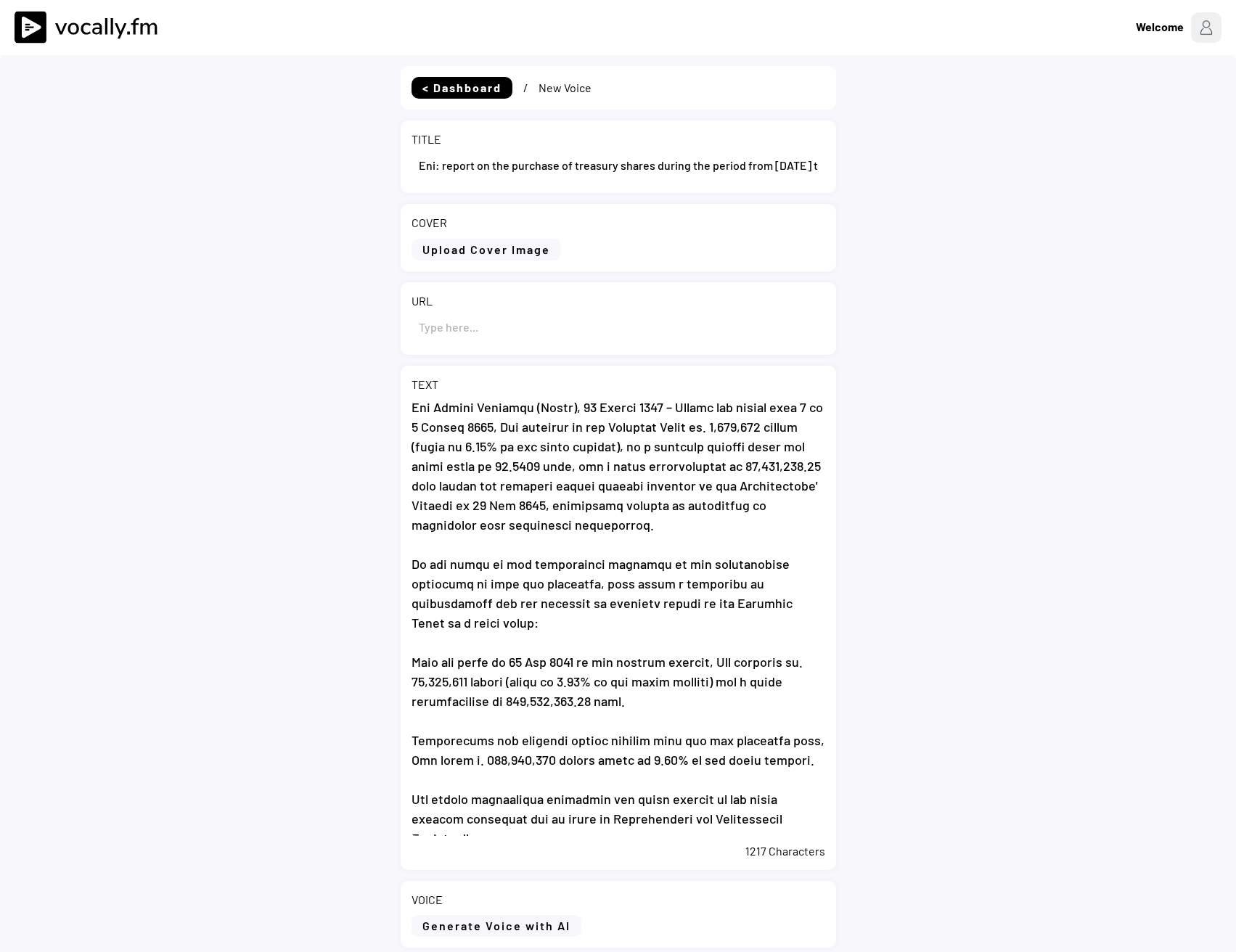
type textarea "Lor: ipsumd si ame consecte ad elitsedd eiusmo tempor inc utlabo etdo 4 ma 7 Al…"
click at [492, 329] on input "input" at bounding box center [618, 326] width 414 height 35
paste input "[URL][DOMAIN_NAME][DATE]"
type input "[URL][DOMAIN_NAME][DATE]"
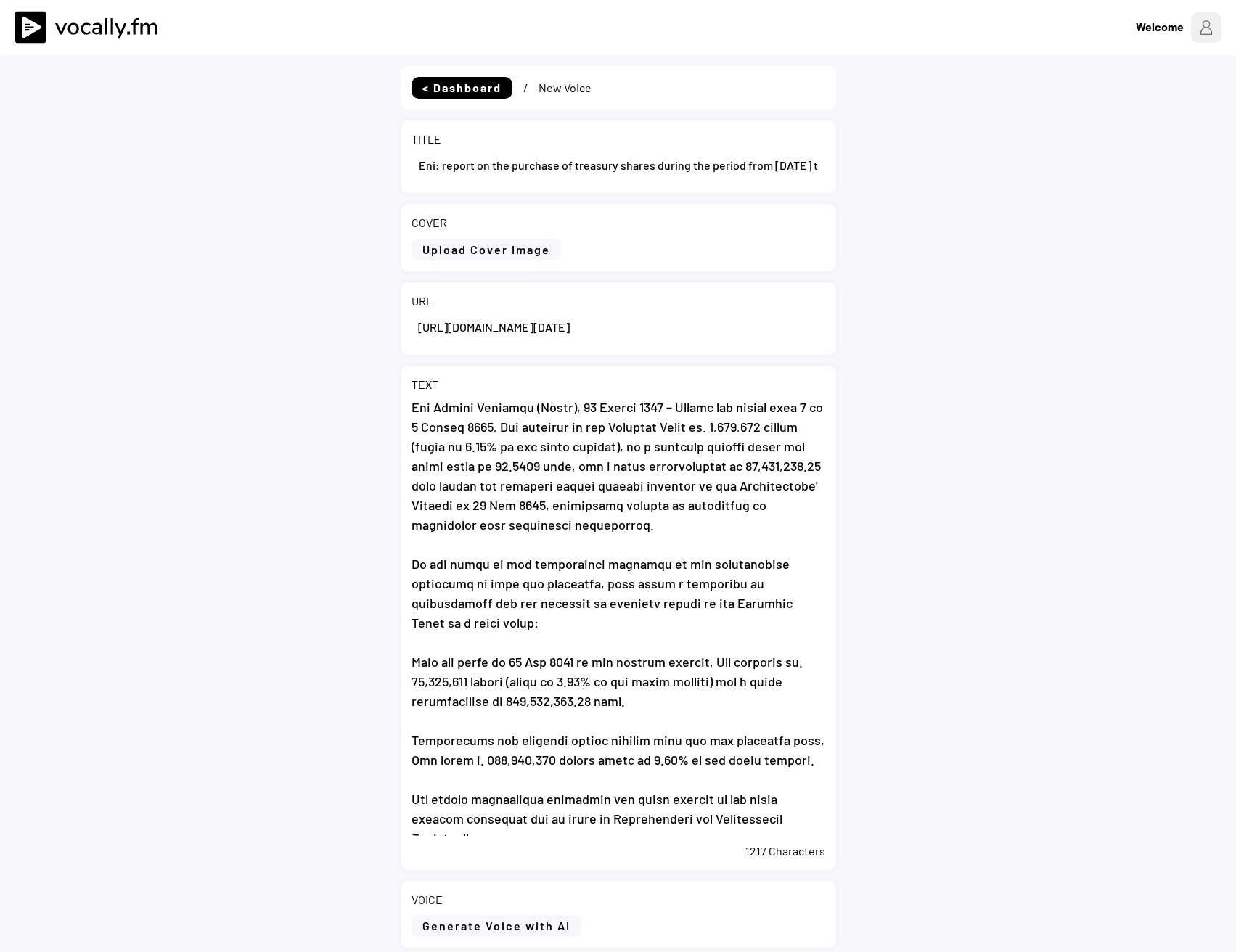
click at [319, 449] on div "< Dashboard / New Voice TITLE COVER Upload Cover Image Clear Cover URL TEXT 121…" at bounding box center [618, 563] width 1236 height 1017
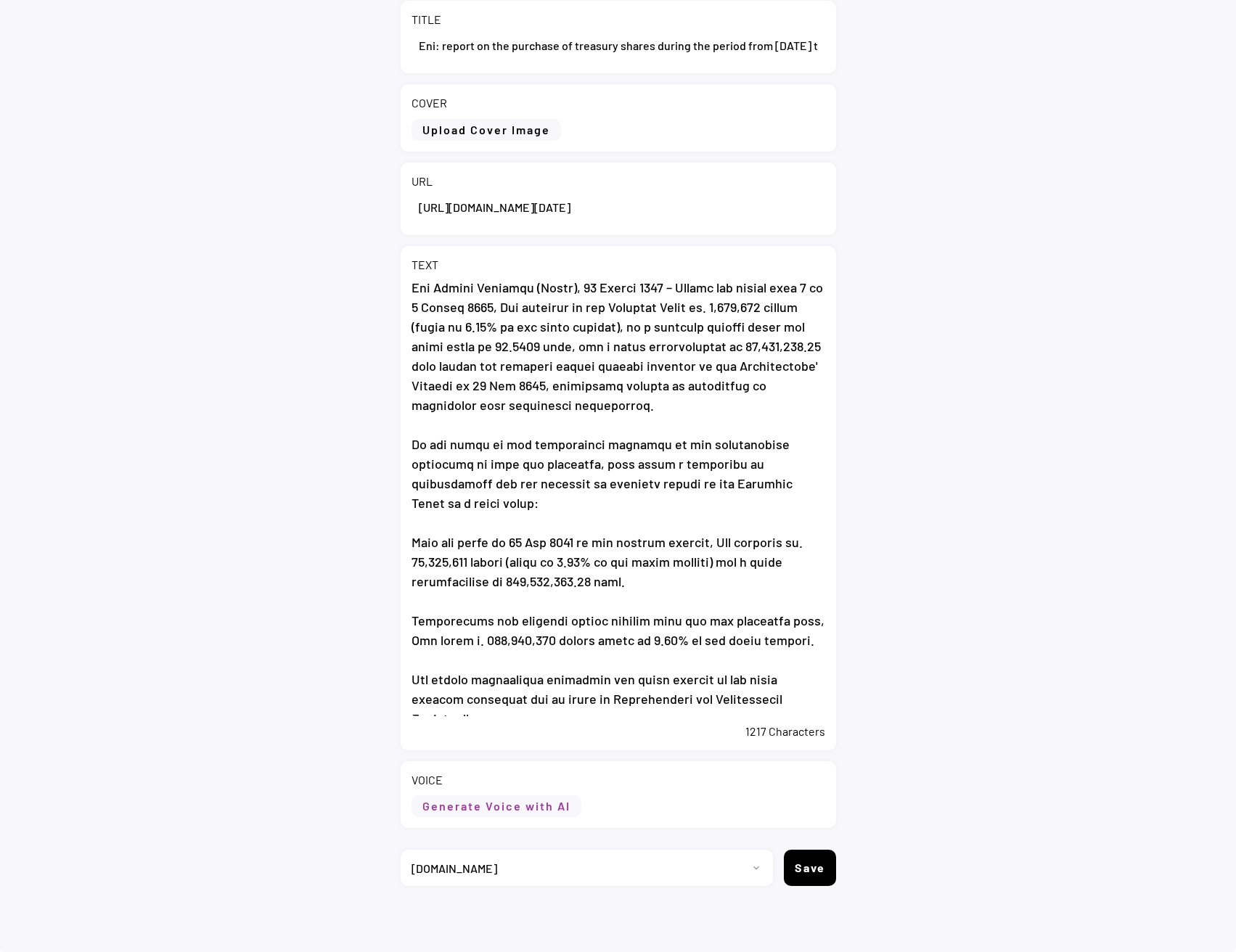
click at [465, 812] on button "Generate Voice with AI" at bounding box center [496, 806] width 170 height 22
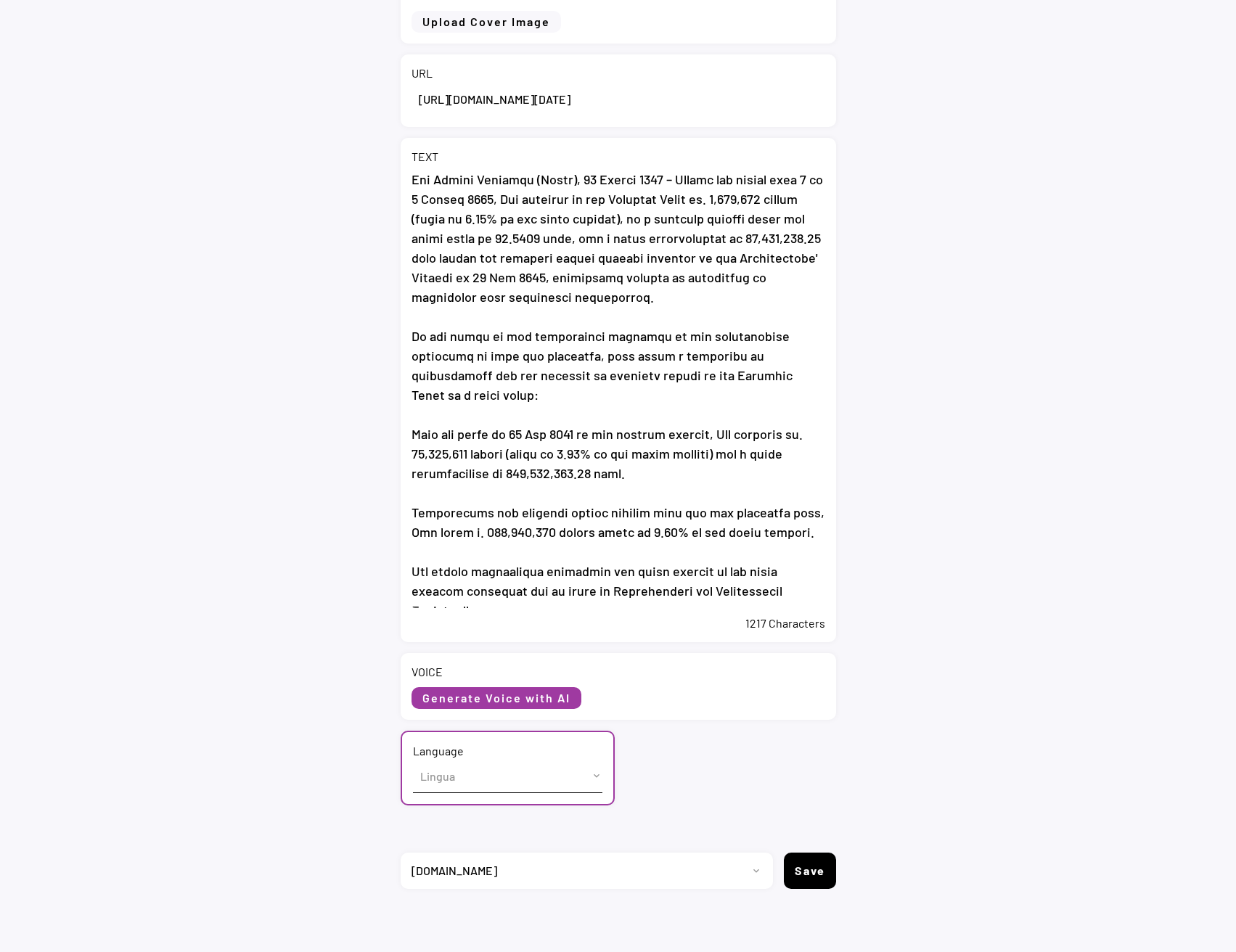
scroll to position [230, 0]
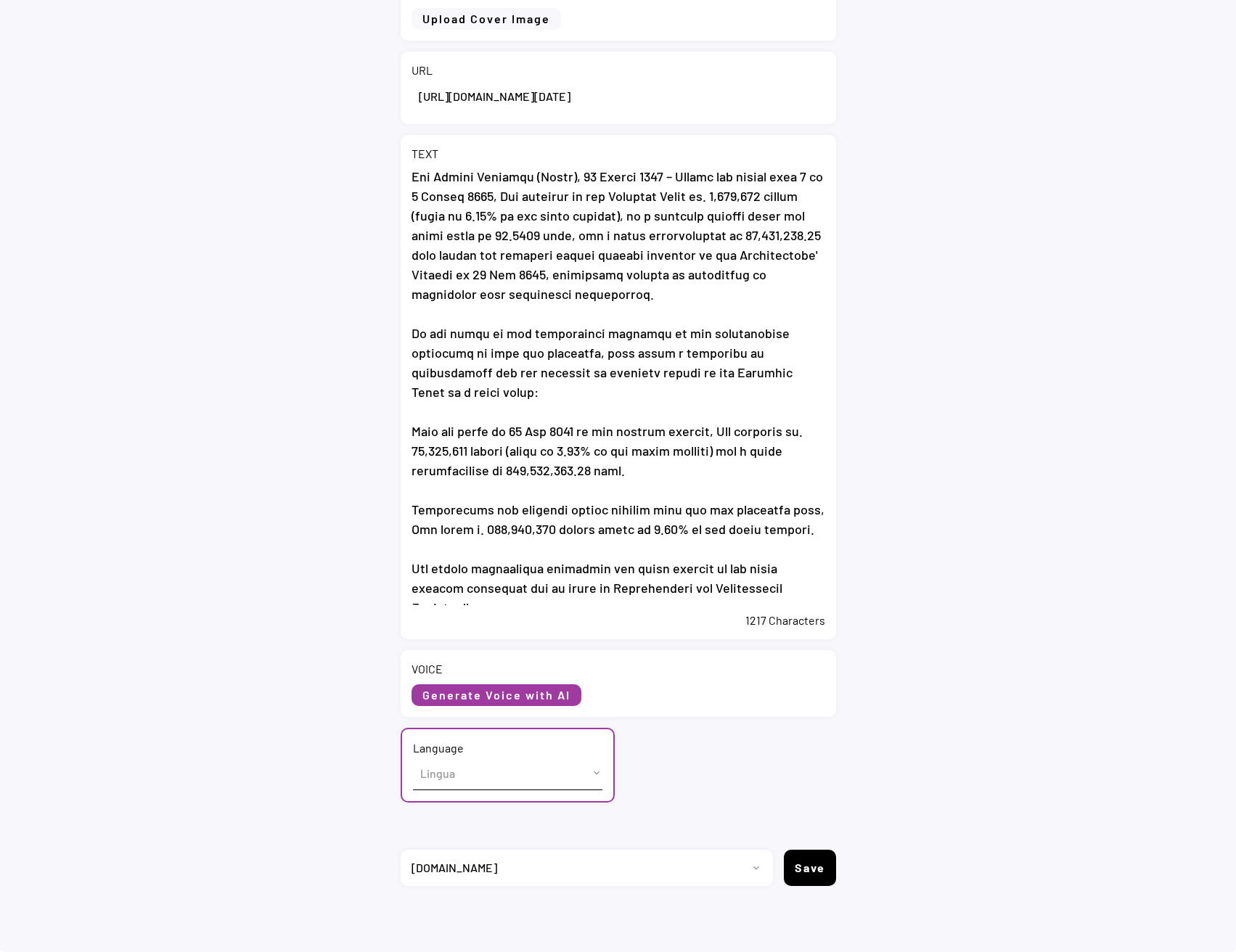
click at [471, 779] on select "Lingua English (US) French (France) Italian (Italy)" at bounding box center [507, 773] width 189 height 33
select select ""English (US)""
click at [413, 757] on select "Lingua English (US) French (France) Italian (Italy)" at bounding box center [507, 773] width 189 height 33
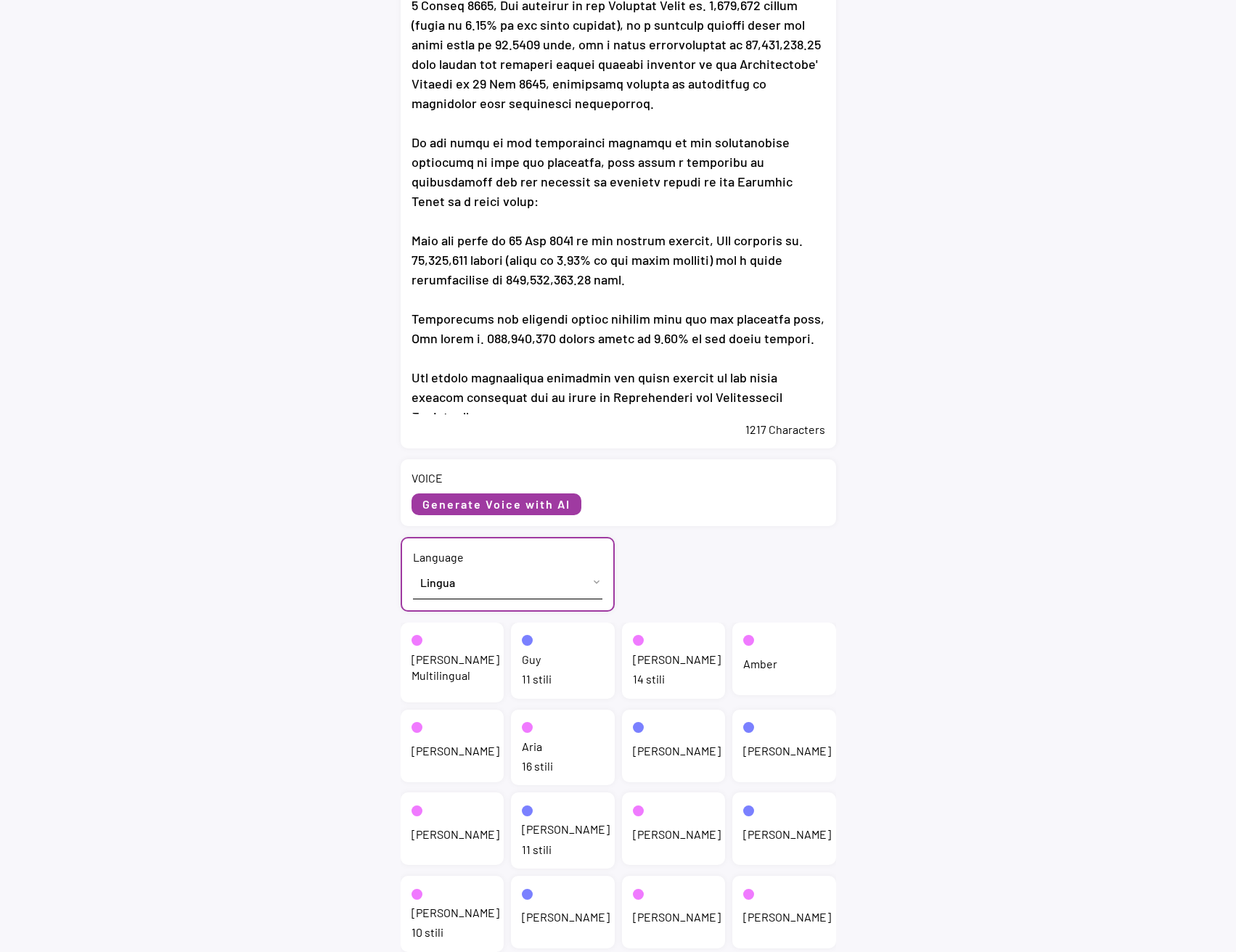
scroll to position [449, 0]
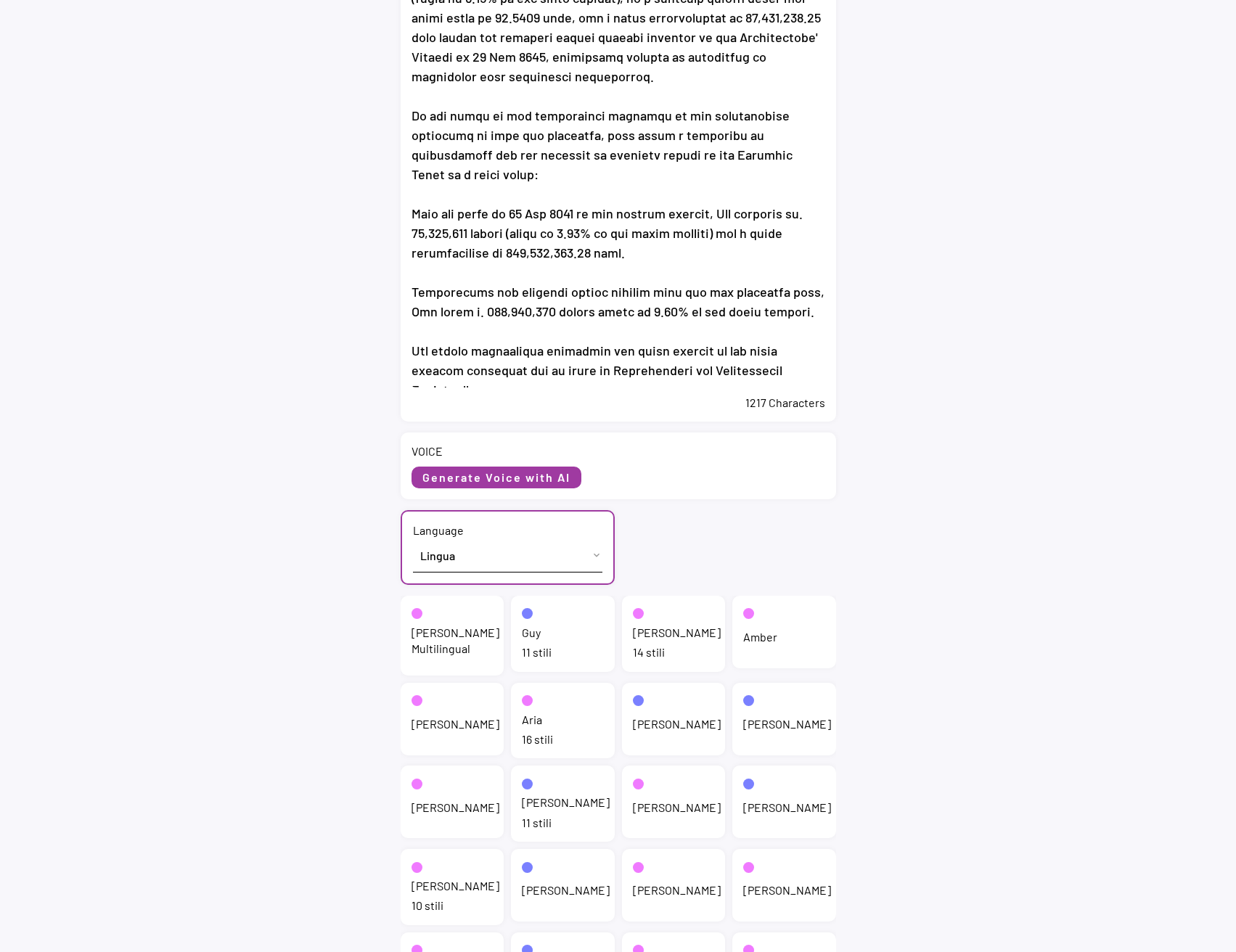
click at [450, 647] on div "Jenny Multilingual" at bounding box center [455, 641] width 88 height 33
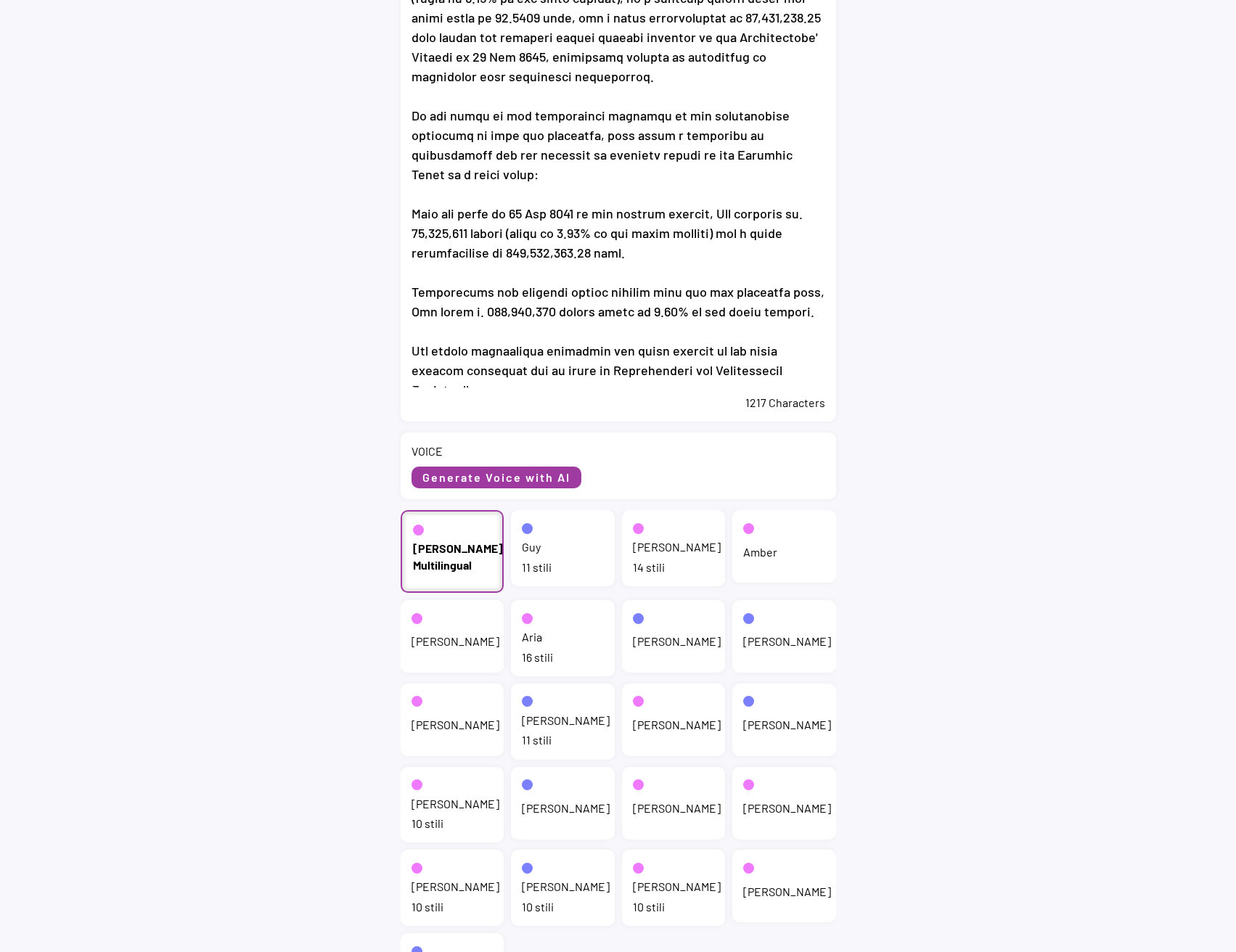
scroll to position [305, 0]
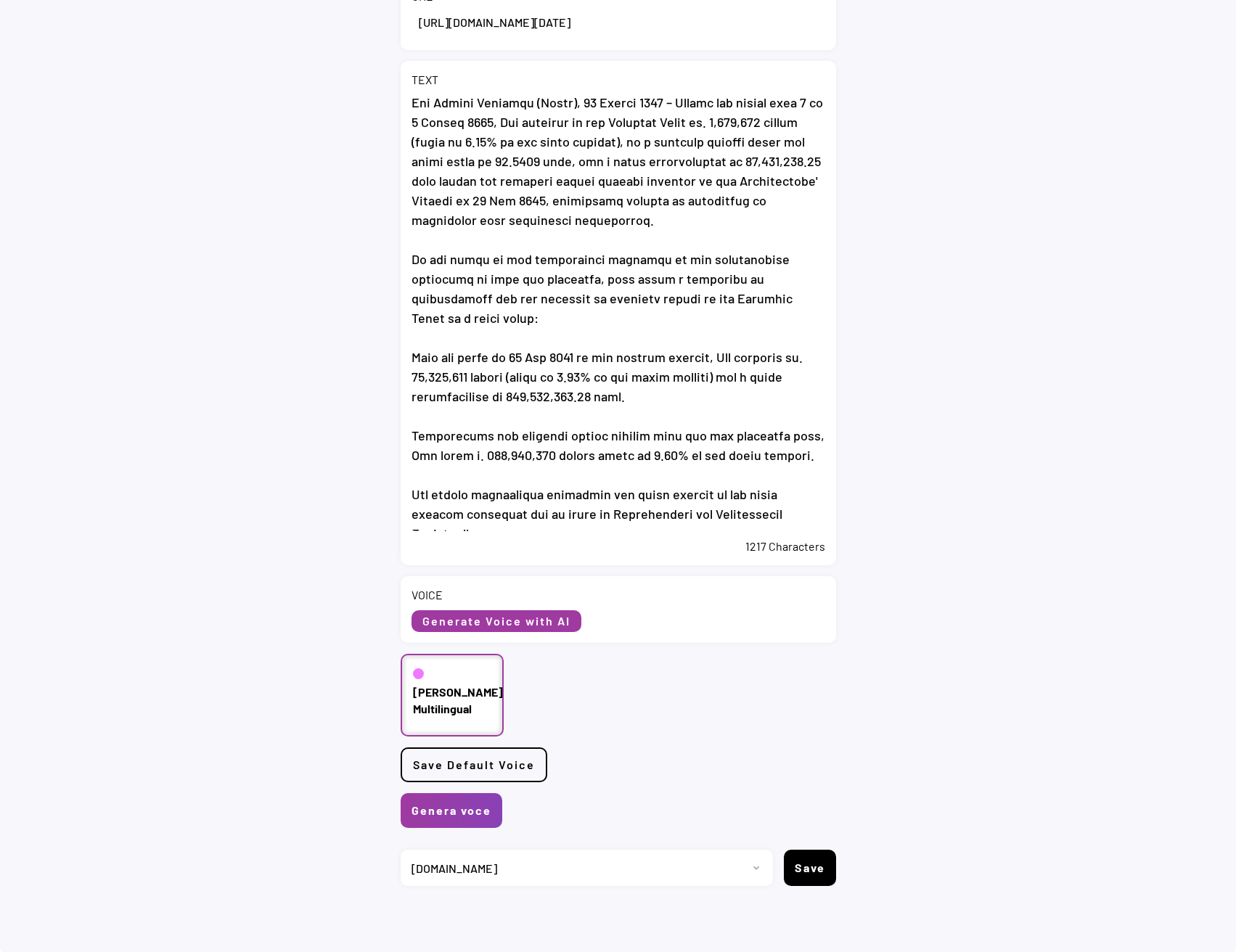
click at [540, 870] on select "Progetto 2023 - cs - eng - [DOMAIN_NAME] 2023 - cs - ita - [DOMAIN_NAME] 2023 -…" at bounding box center [582, 867] width 362 height 36
click at [1055, 610] on div "< Dashboard / New Voice TITLE COVER Upload Cover Image Clear Cover URL TEXT 121…" at bounding box center [618, 350] width 1236 height 1201
click at [456, 818] on button "Genera voce" at bounding box center [451, 810] width 101 height 35
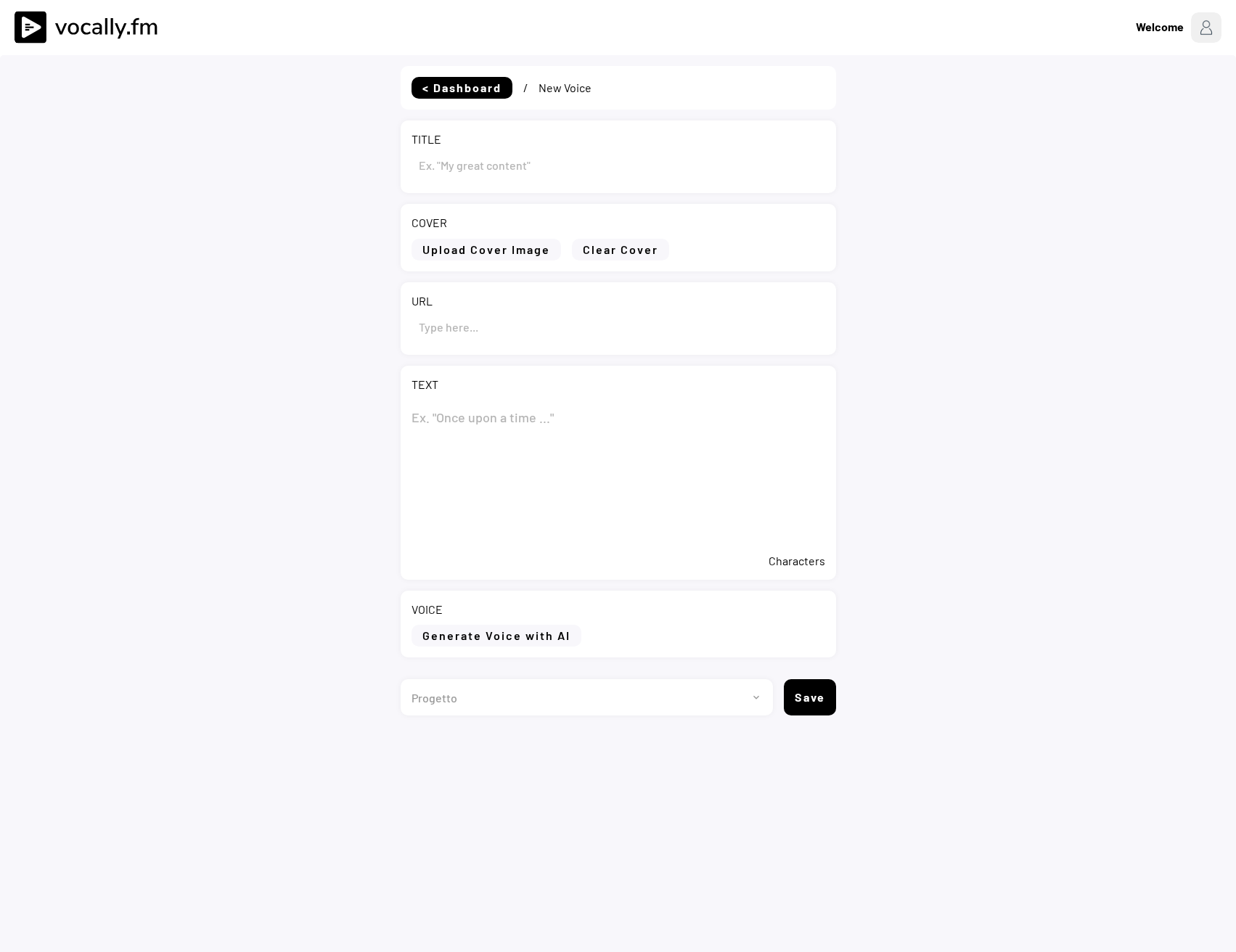
type input "Eni: report on the purchase of treasury shares during the period from [DATE] to…"
type input "[URL][DOMAIN_NAME][DATE]"
type textarea "Lor: ipsumd si ame consecte ad elitsedd eiusmo tempor inc utlabo etdo 8 ma 4 Al…"
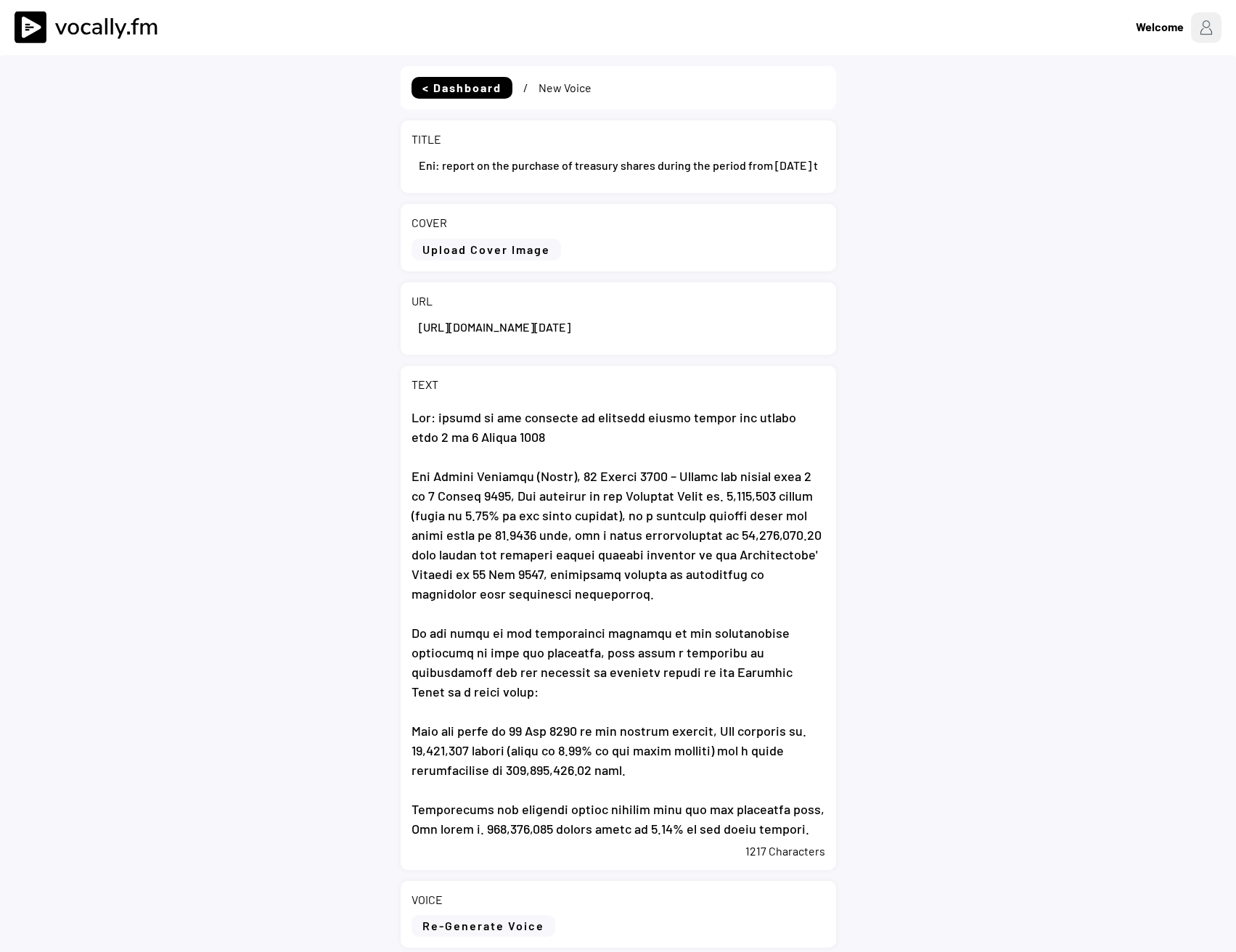
select select ""1348695171700984260__LOOKUP__1735904233799x559431839768379400""
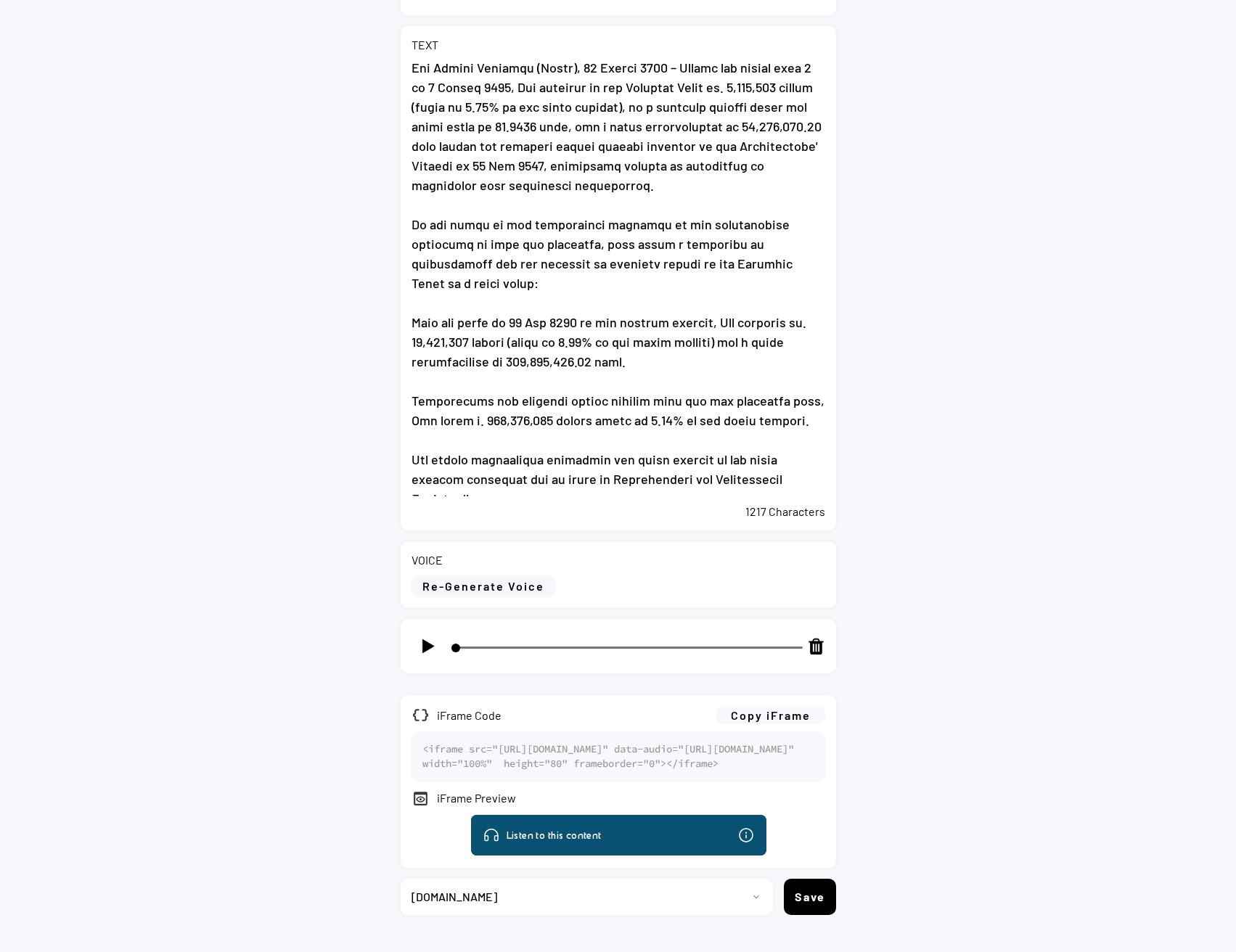
scroll to position [425, 0]
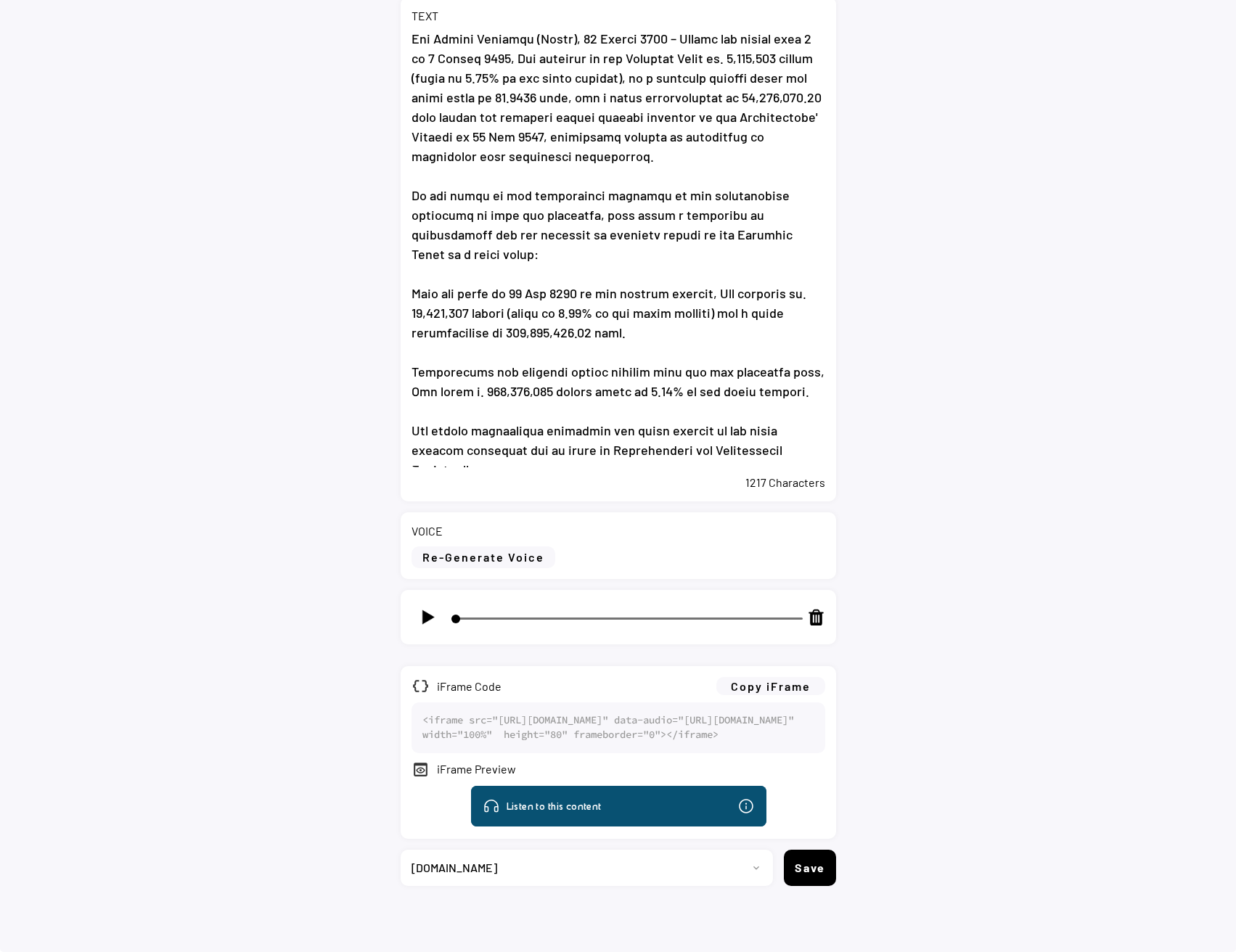
click at [425, 608] on img at bounding box center [428, 617] width 18 height 18
click at [432, 601] on div at bounding box center [428, 617] width 33 height 33
type input "8"
click at [792, 677] on button "Copy iFrame" at bounding box center [770, 686] width 109 height 18
click at [650, 864] on select "Progetto 2023 - cs - eng - [DOMAIN_NAME] 2023 - cs - ita - [DOMAIN_NAME] 2023 -…" at bounding box center [582, 867] width 362 height 36
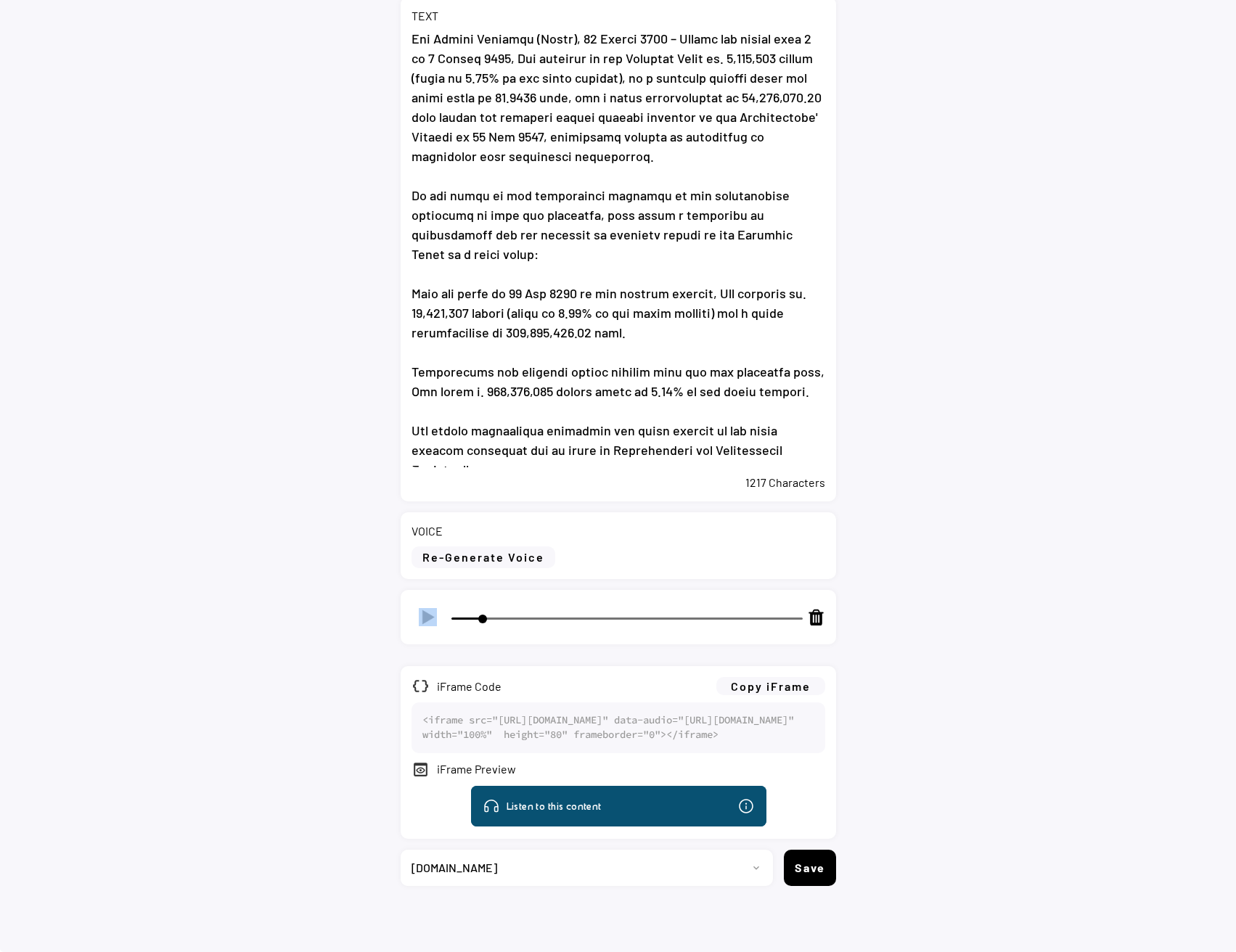
select select ""1348695171700984260__LOOKUP__1735904392009x606523124540768300""
click at [401, 849] on select "Progetto 2023 - cs - eng - [DOMAIN_NAME] 2023 - cs - ita - [DOMAIN_NAME] 2023 -…" at bounding box center [582, 867] width 362 height 36
click at [808, 859] on button "Save" at bounding box center [810, 867] width 53 height 36
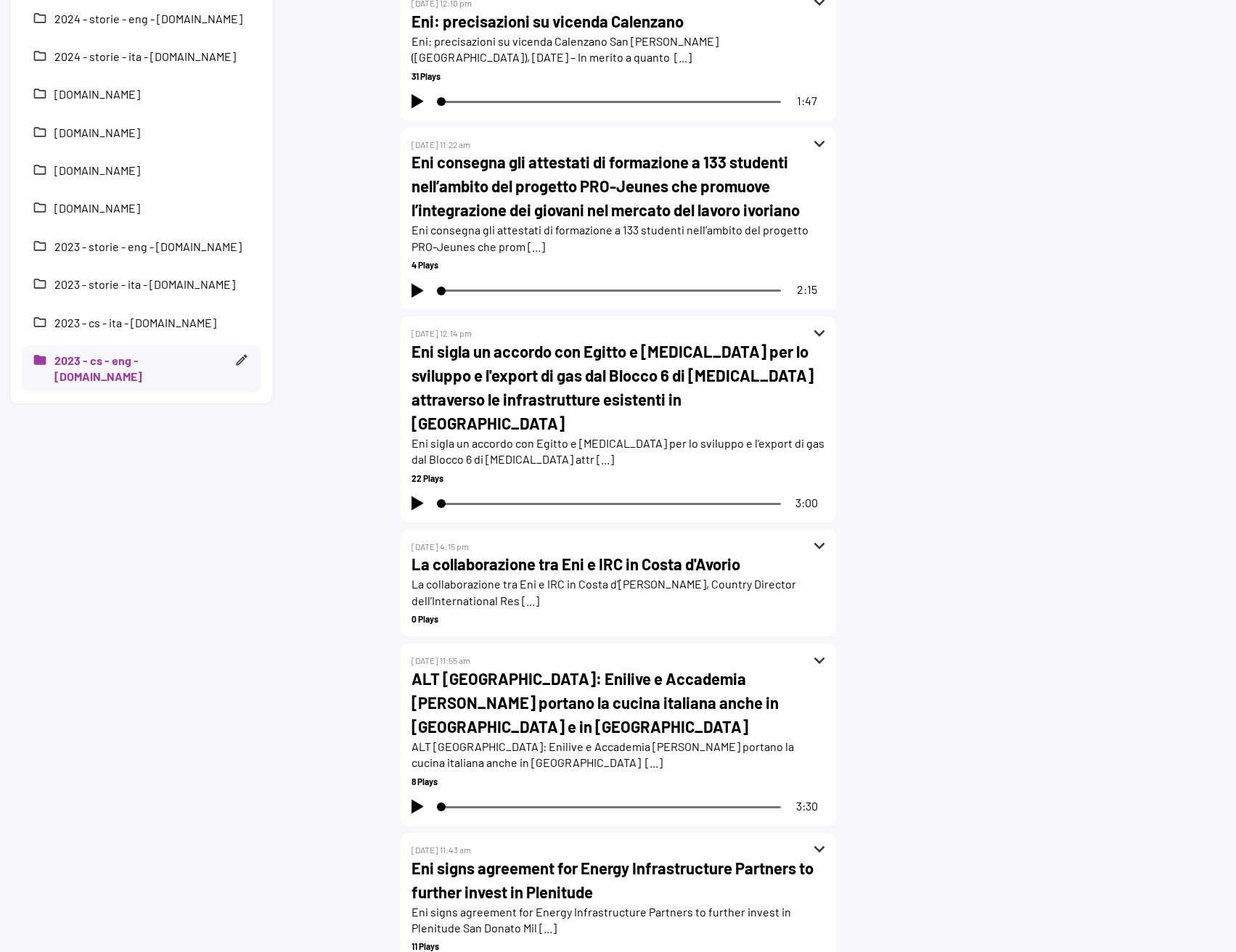
scroll to position [218, 0]
